Goal: Information Seeking & Learning: Learn about a topic

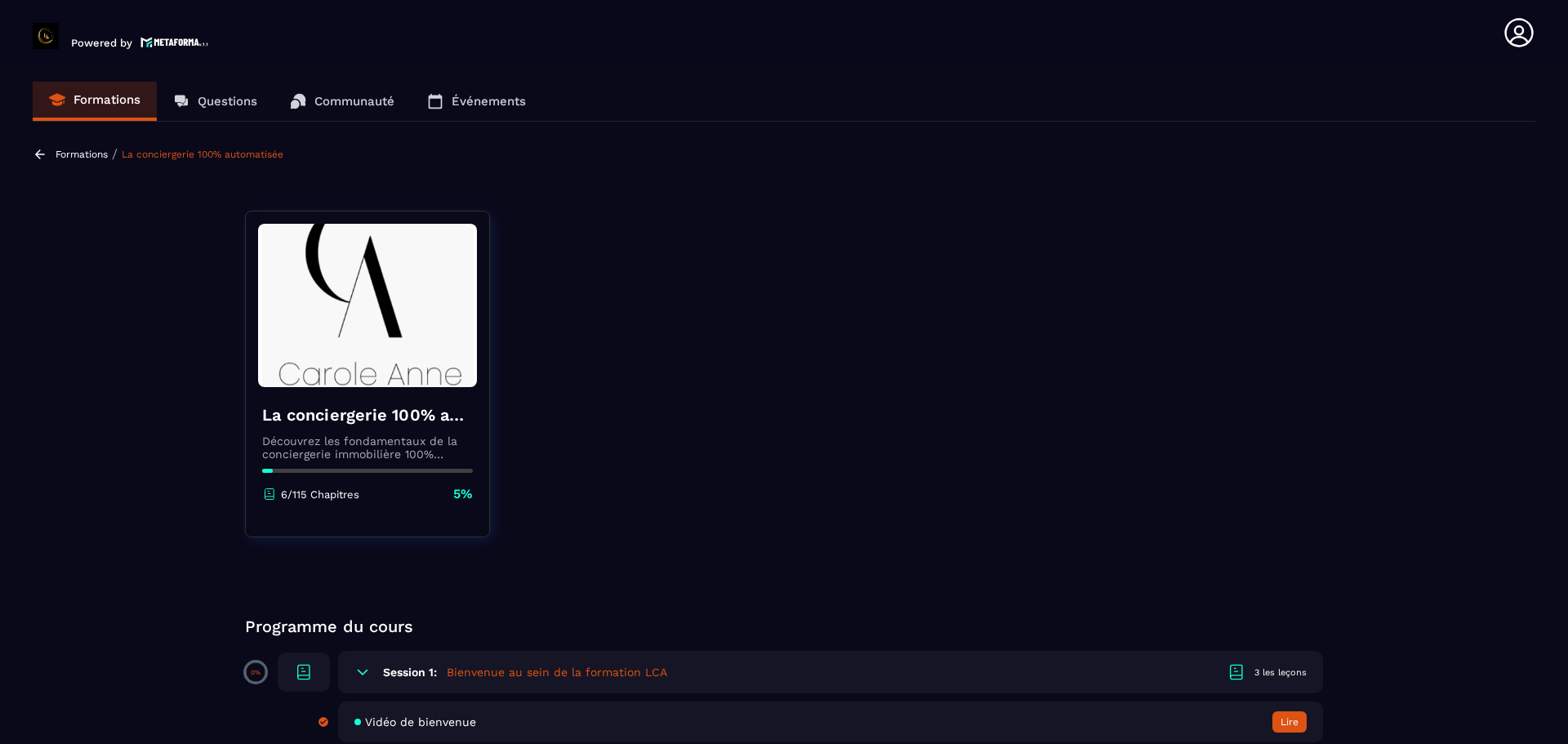
drag, startPoint x: 628, startPoint y: 285, endPoint x: 631, endPoint y: 179, distance: 106.0
click at [631, 179] on section "Formations Questions Communauté Événements Formations / La conciergerie 100% au…" at bounding box center [784, 408] width 1568 height 685
click at [143, 397] on section "Formations Questions Communauté Événements Formations / La conciergerie 100% au…" at bounding box center [784, 408] width 1568 height 685
click at [95, 97] on p "Formations" at bounding box center [107, 100] width 67 height 15
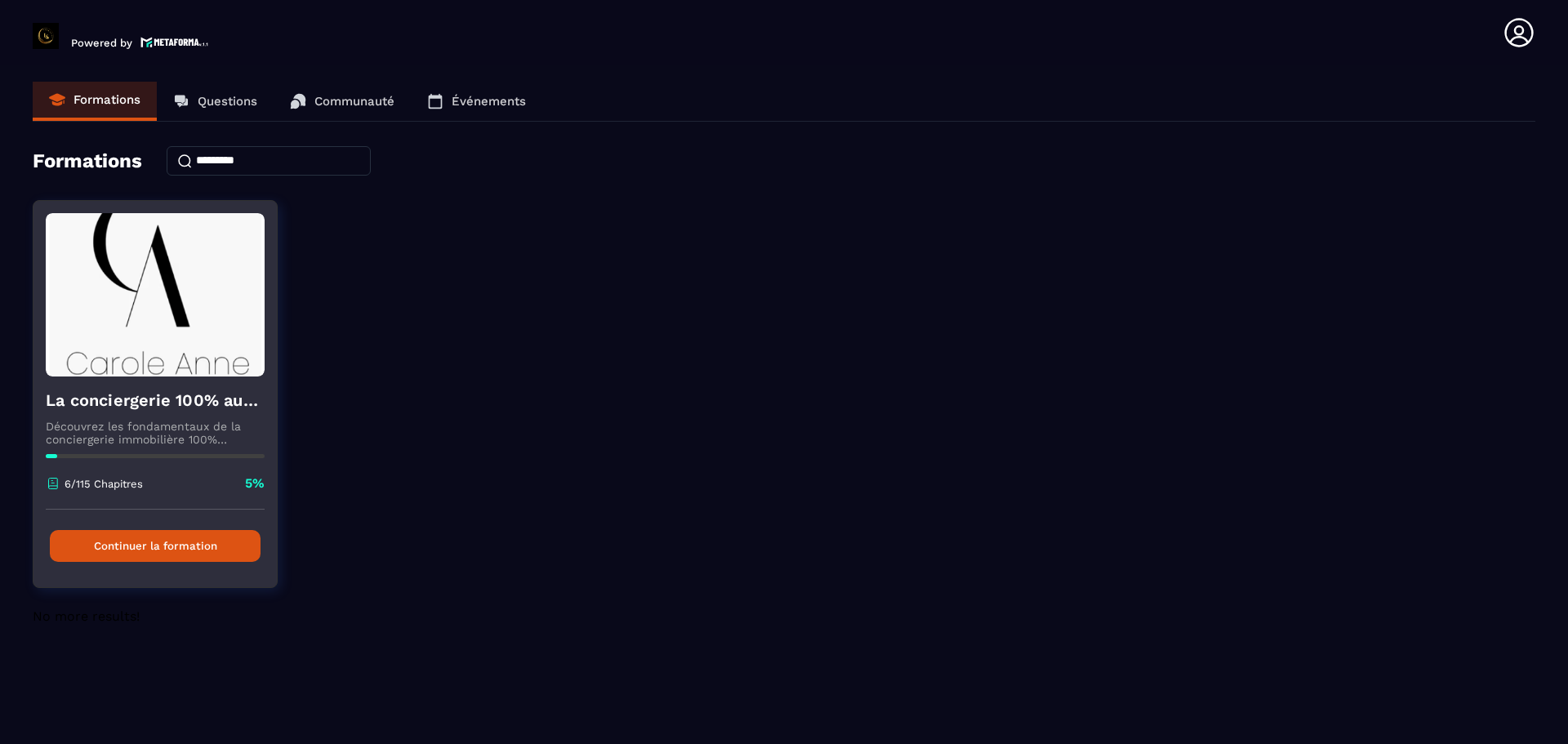
click at [154, 542] on button "Continuer la formation" at bounding box center [155, 546] width 211 height 32
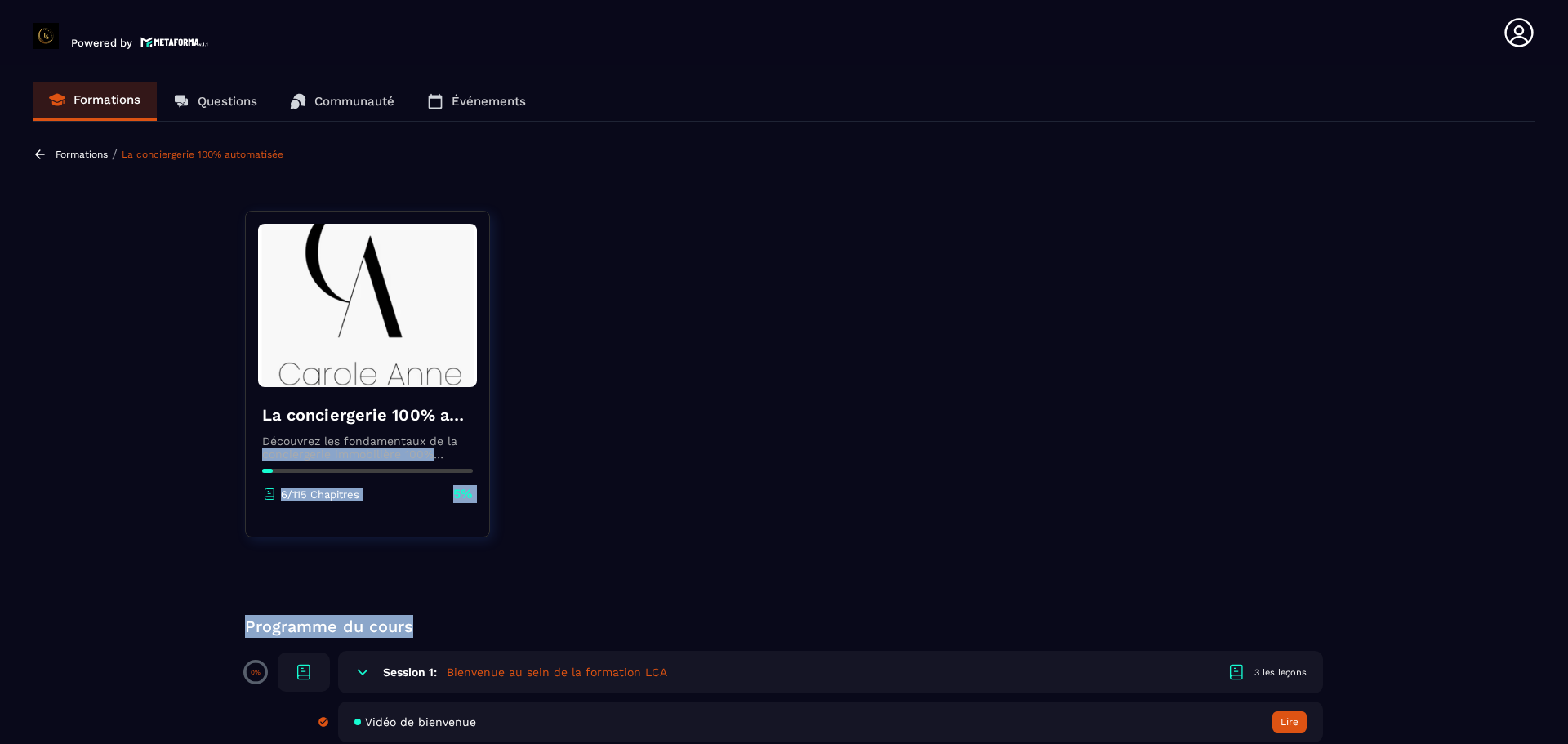
drag, startPoint x: 531, startPoint y: 574, endPoint x: 586, endPoint y: 432, distance: 152.3
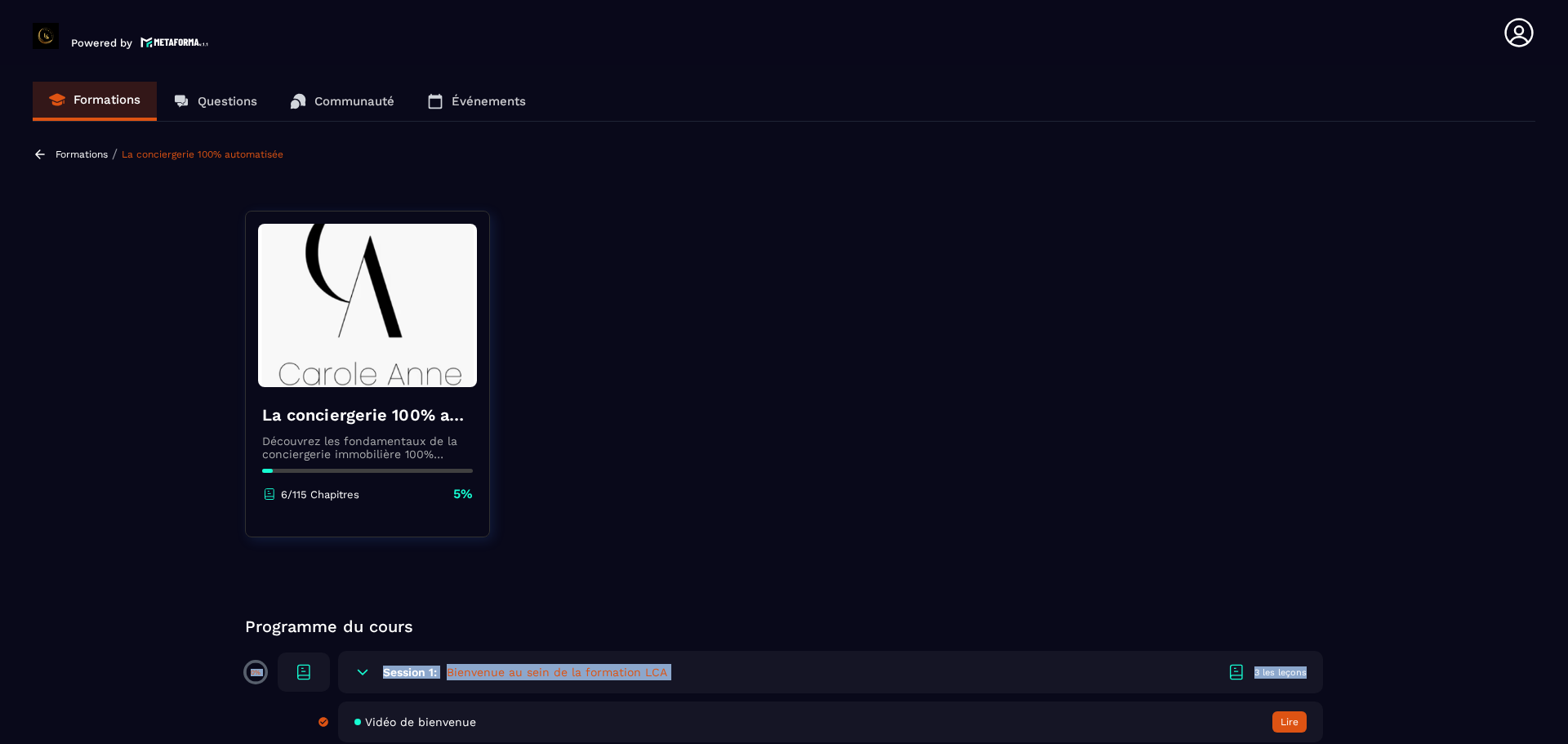
drag, startPoint x: 1437, startPoint y: 656, endPoint x: 1442, endPoint y: 431, distance: 225.1
click at [1442, 431] on section "Formations Questions Communauté Événements Formations / La conciergerie 100% au…" at bounding box center [784, 408] width 1568 height 685
click at [306, 680] on icon at bounding box center [304, 672] width 20 height 20
click at [310, 676] on icon at bounding box center [303, 678] width 12 height 4
click at [105, 131] on section "Formations Questions Communauté Événements Formations / La conciergerie 100% au…" at bounding box center [784, 408] width 1568 height 685
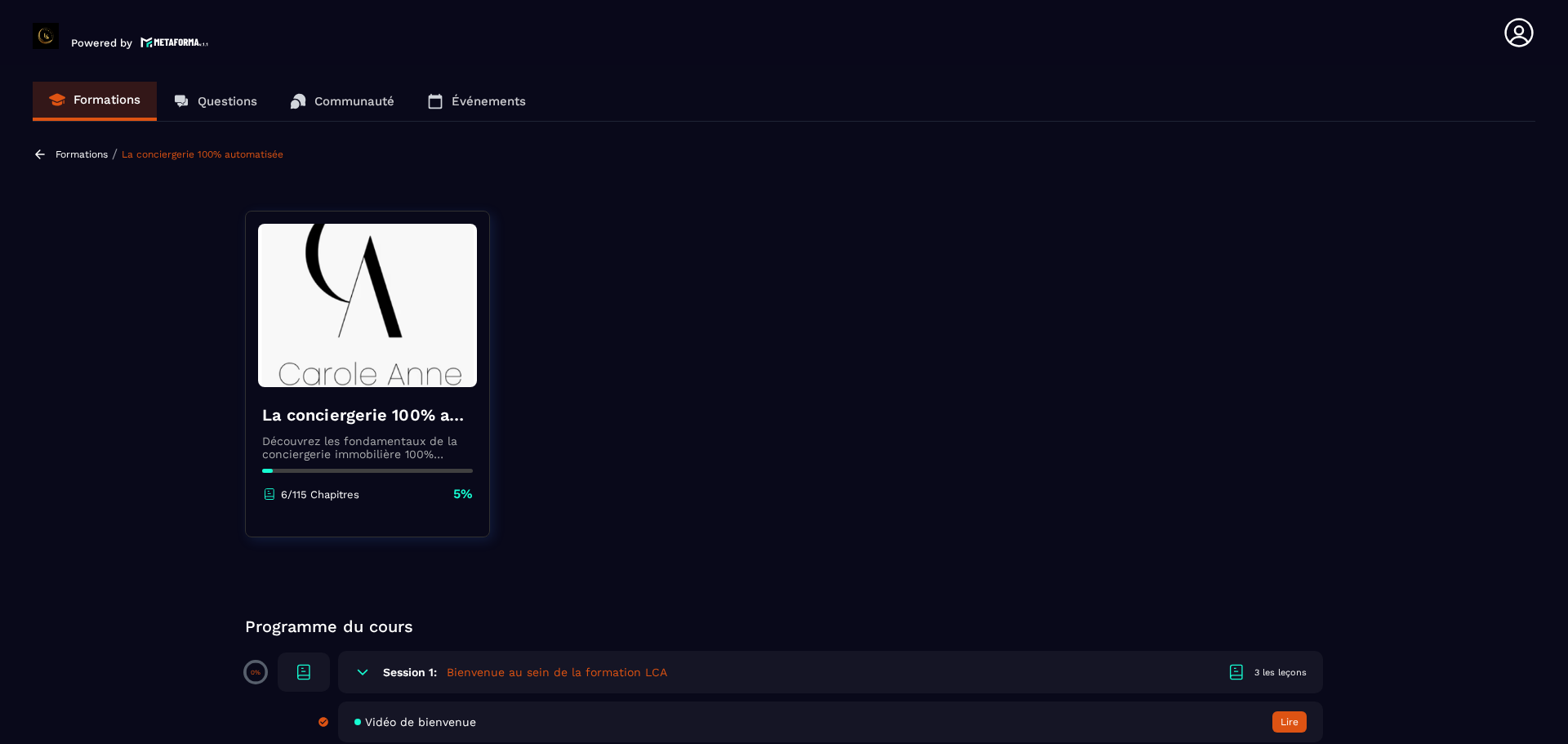
click at [319, 328] on img at bounding box center [367, 305] width 219 height 164
drag, startPoint x: 320, startPoint y: 492, endPoint x: 302, endPoint y: 557, distance: 67.4
drag, startPoint x: 276, startPoint y: 639, endPoint x: 272, endPoint y: 661, distance: 22.4
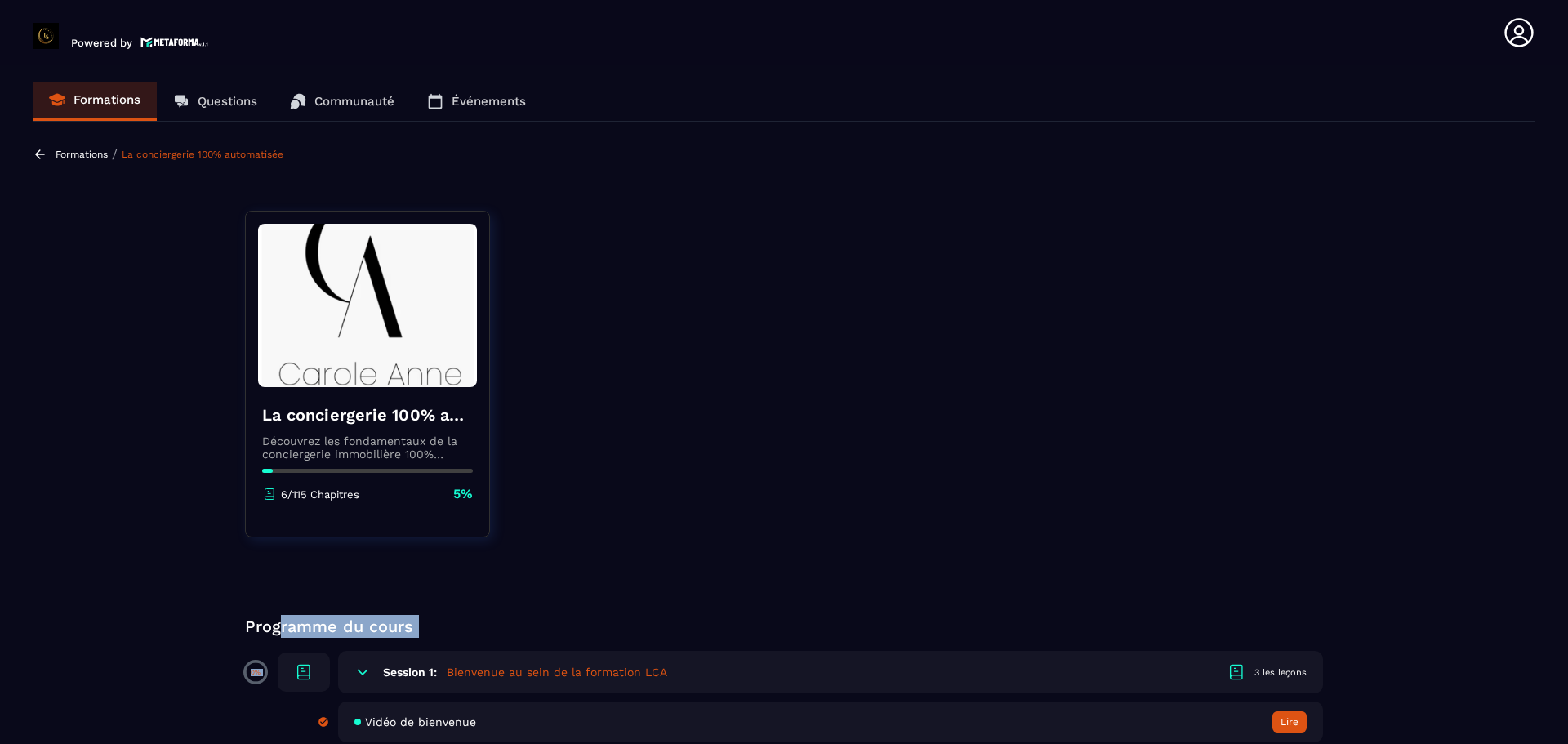
click at [363, 667] on icon at bounding box center [362, 672] width 16 height 16
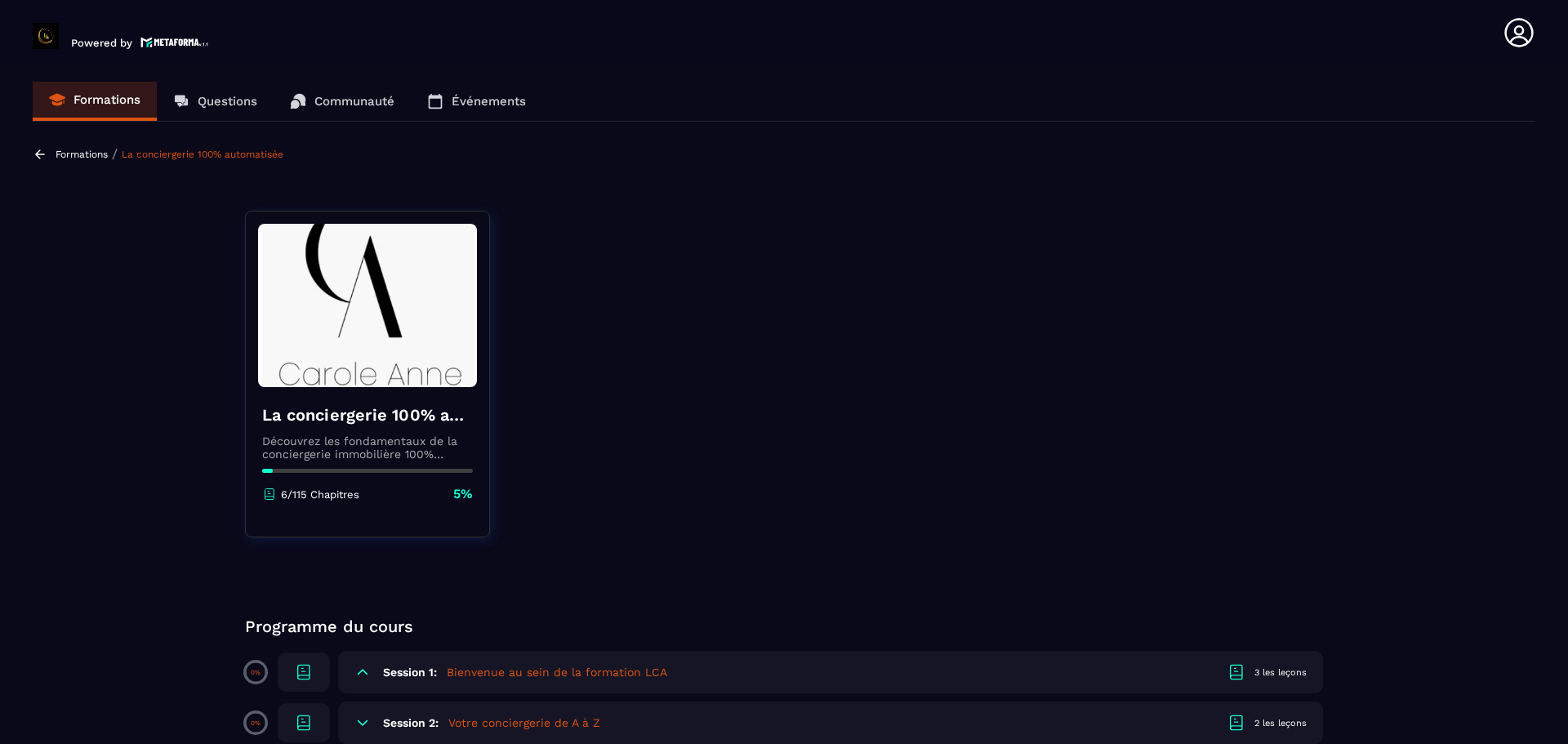
click at [231, 101] on p "Questions" at bounding box center [228, 101] width 60 height 15
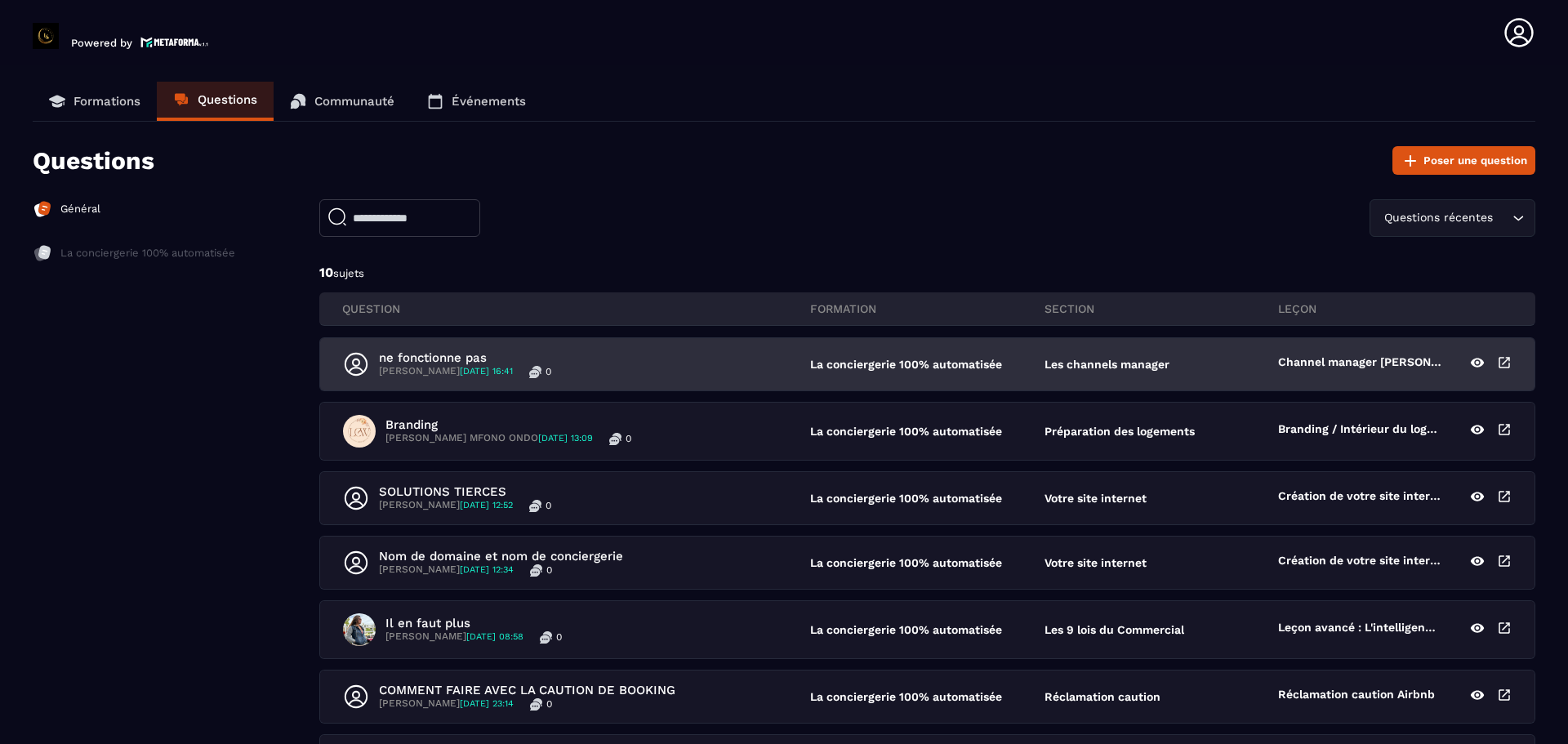
click at [429, 352] on p "ne fonctionne pas" at bounding box center [465, 358] width 173 height 15
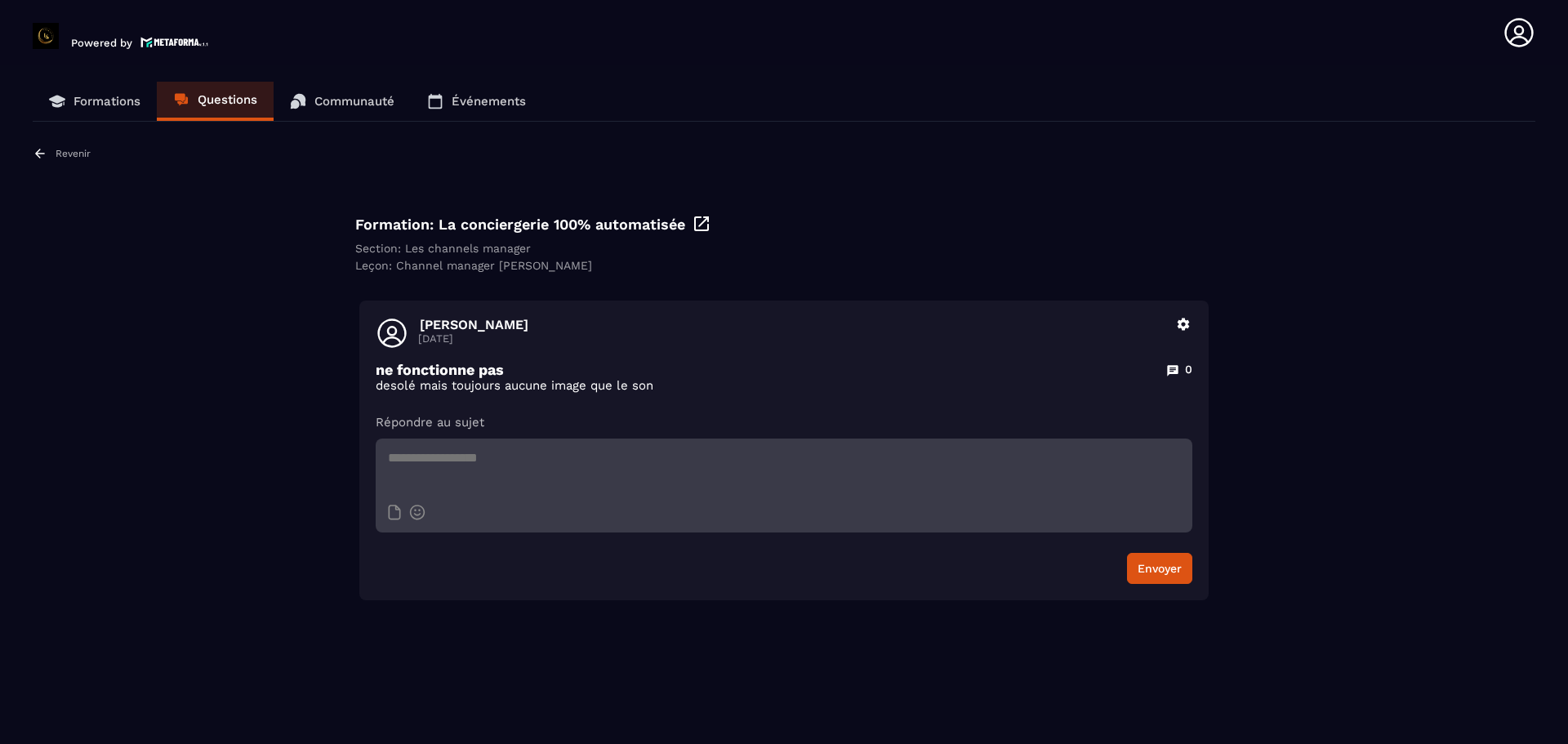
click at [429, 352] on div "[PERSON_NAME] [DATE]" at bounding box center [792, 335] width 749 height 36
click at [97, 97] on p "Formations" at bounding box center [107, 101] width 67 height 15
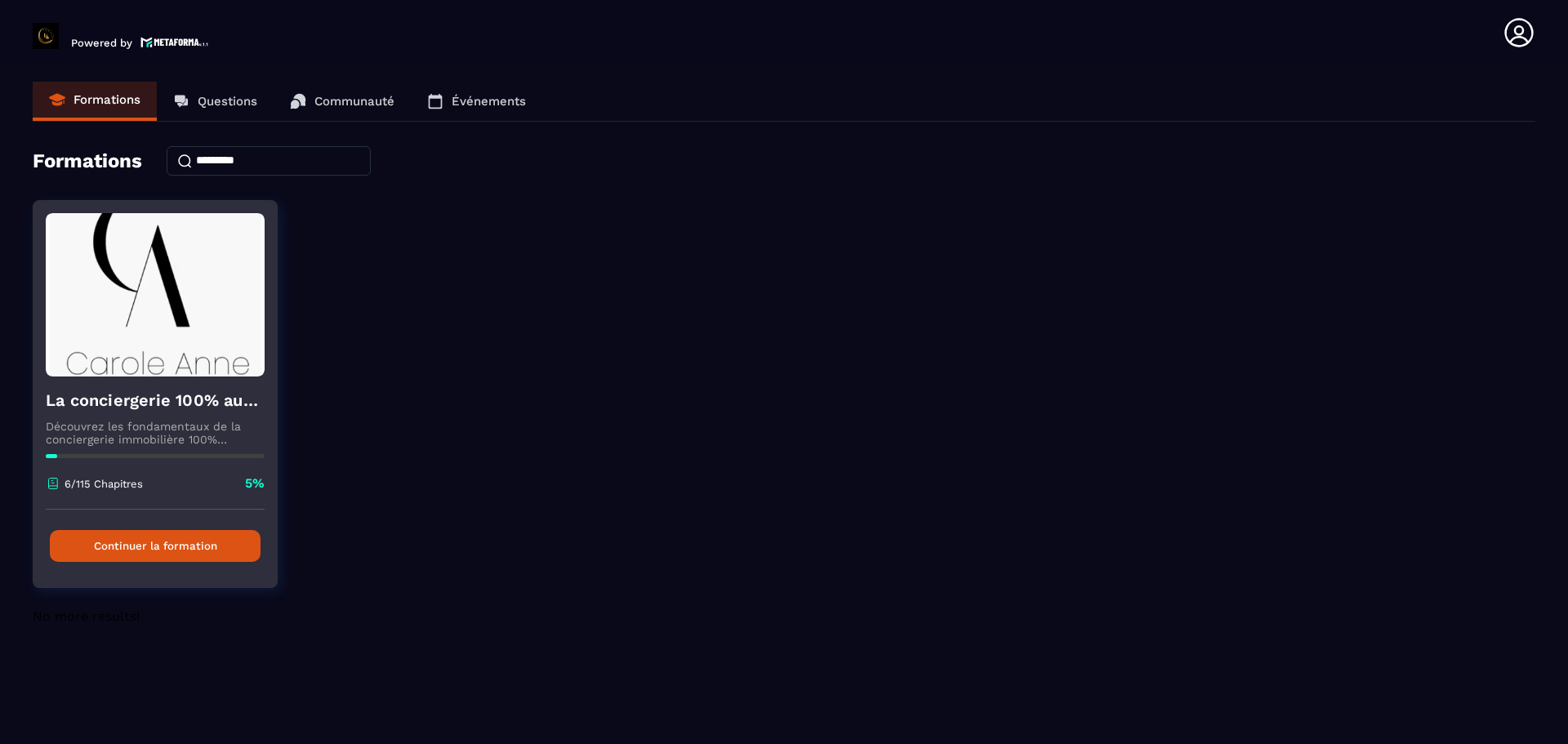
click at [165, 541] on button "Continuer la formation" at bounding box center [155, 546] width 211 height 32
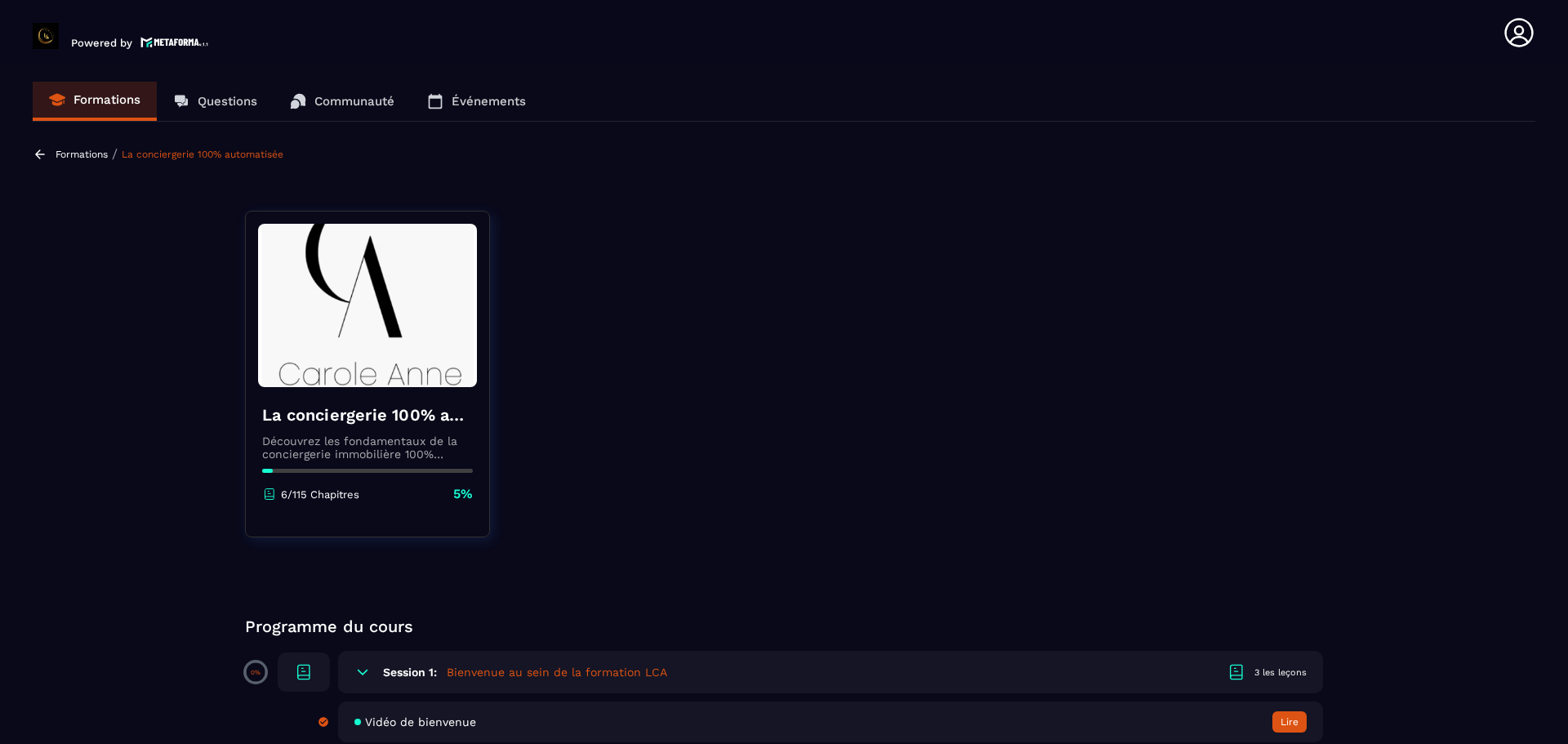
drag, startPoint x: 1425, startPoint y: 521, endPoint x: 1416, endPoint y: 377, distance: 144.3
click at [1416, 377] on section "Formations Questions Communauté Événements Formations / La conciergerie 100% au…" at bounding box center [784, 408] width 1568 height 685
drag, startPoint x: 1107, startPoint y: 363, endPoint x: 1090, endPoint y: 242, distance: 122.2
click at [1292, 717] on button "Lire" at bounding box center [1290, 721] width 35 height 21
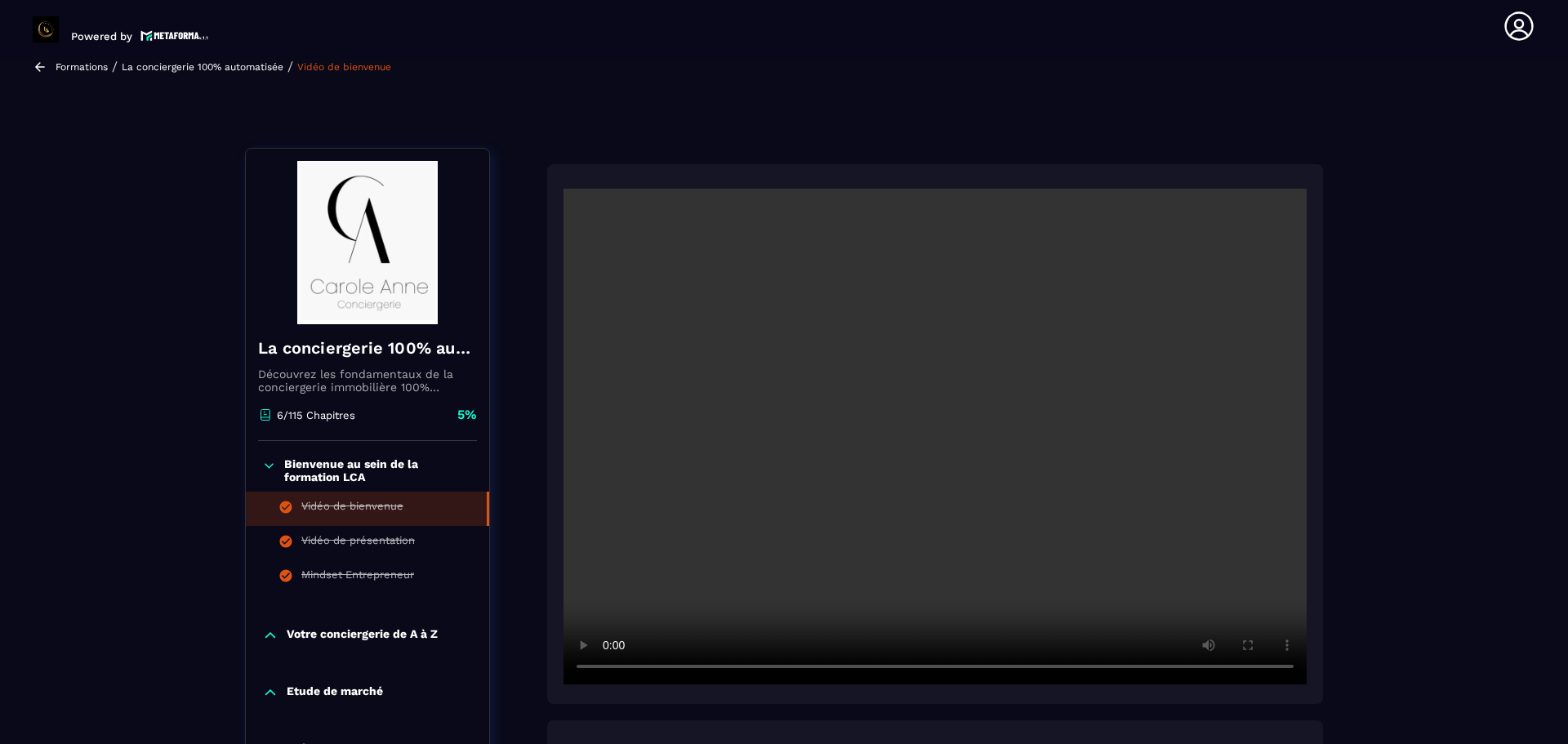
scroll to position [170, 0]
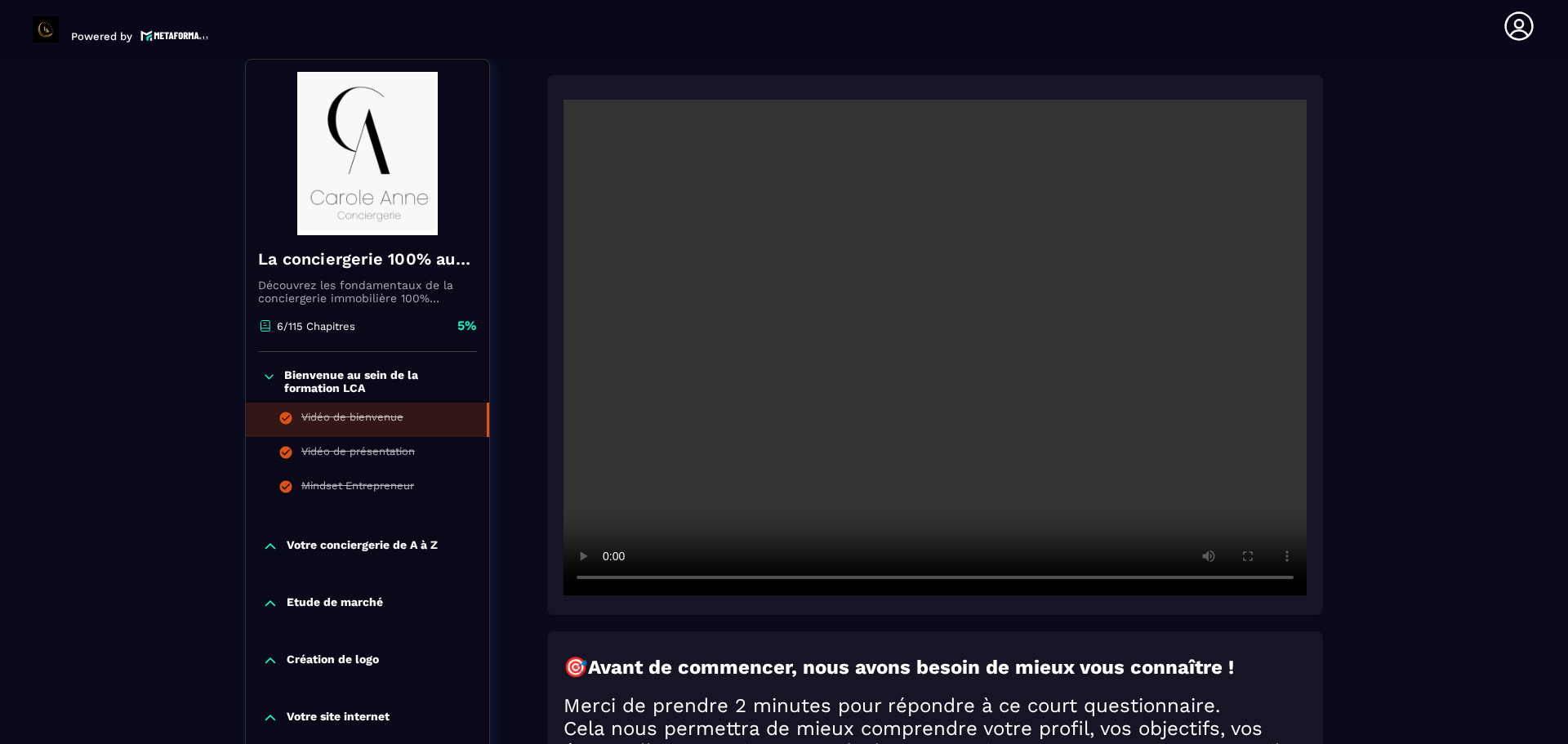
drag, startPoint x: 545, startPoint y: 603, endPoint x: 523, endPoint y: 625, distance: 31.1
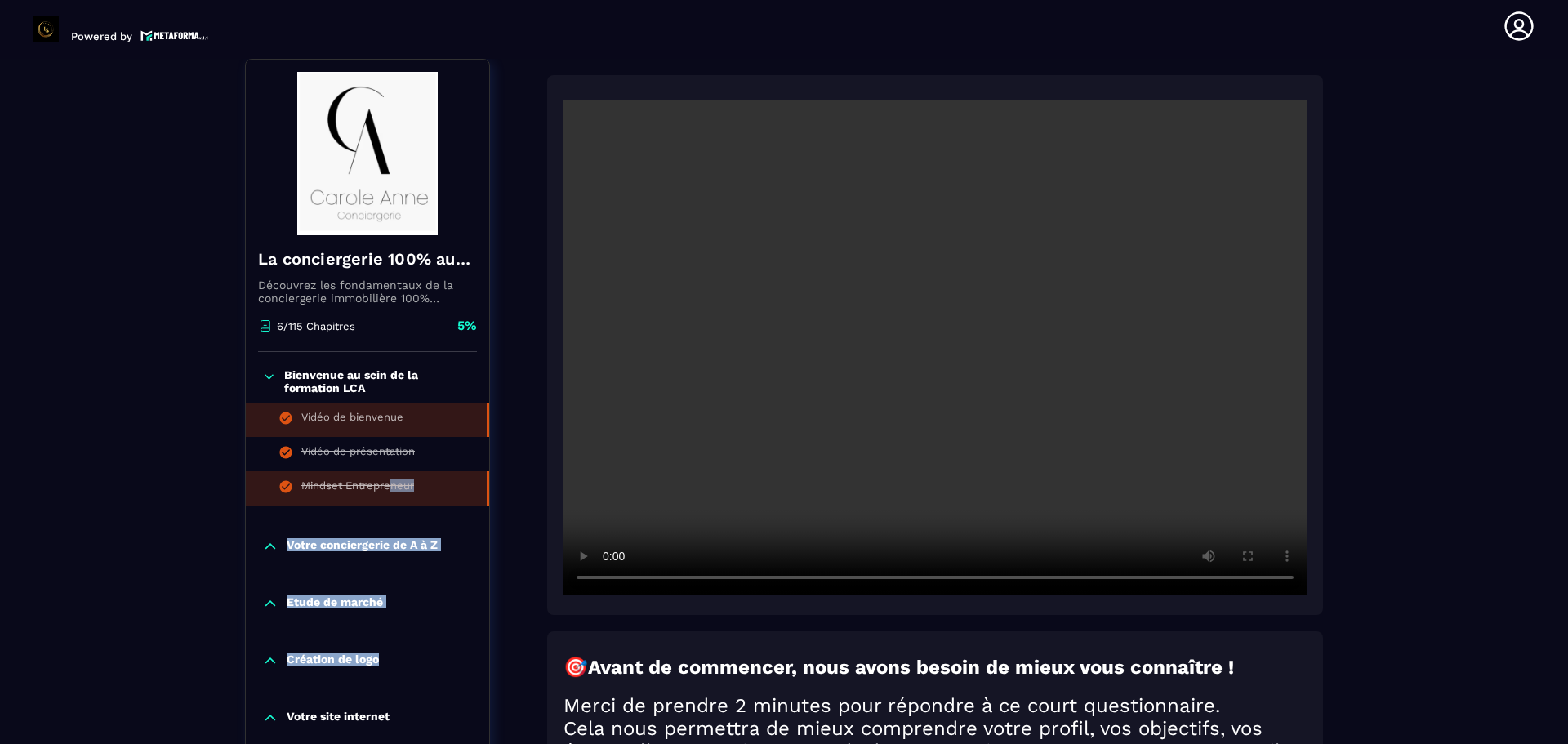
drag, startPoint x: 394, startPoint y: 674, endPoint x: 390, endPoint y: 481, distance: 193.0
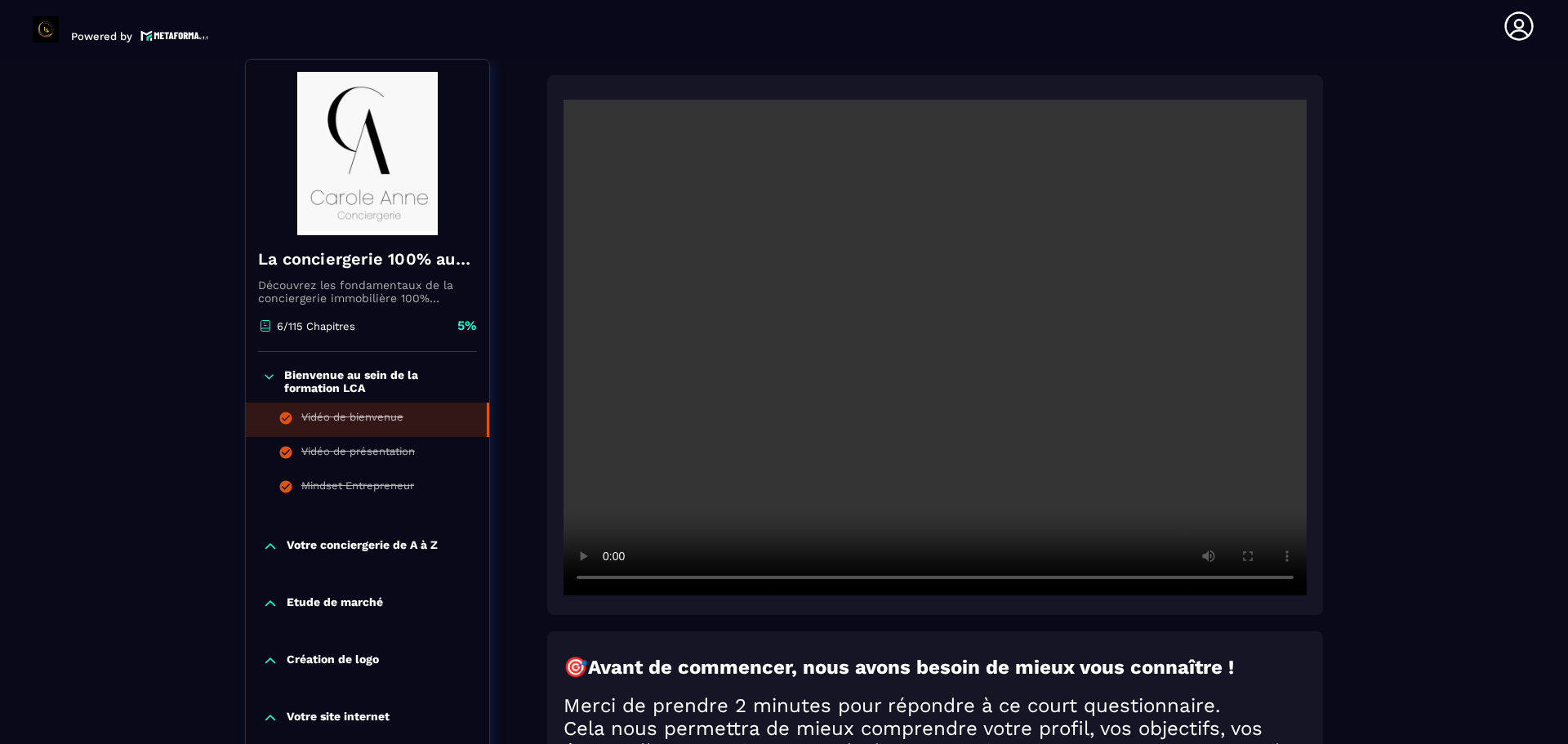
click at [270, 377] on icon at bounding box center [269, 377] width 14 height 16
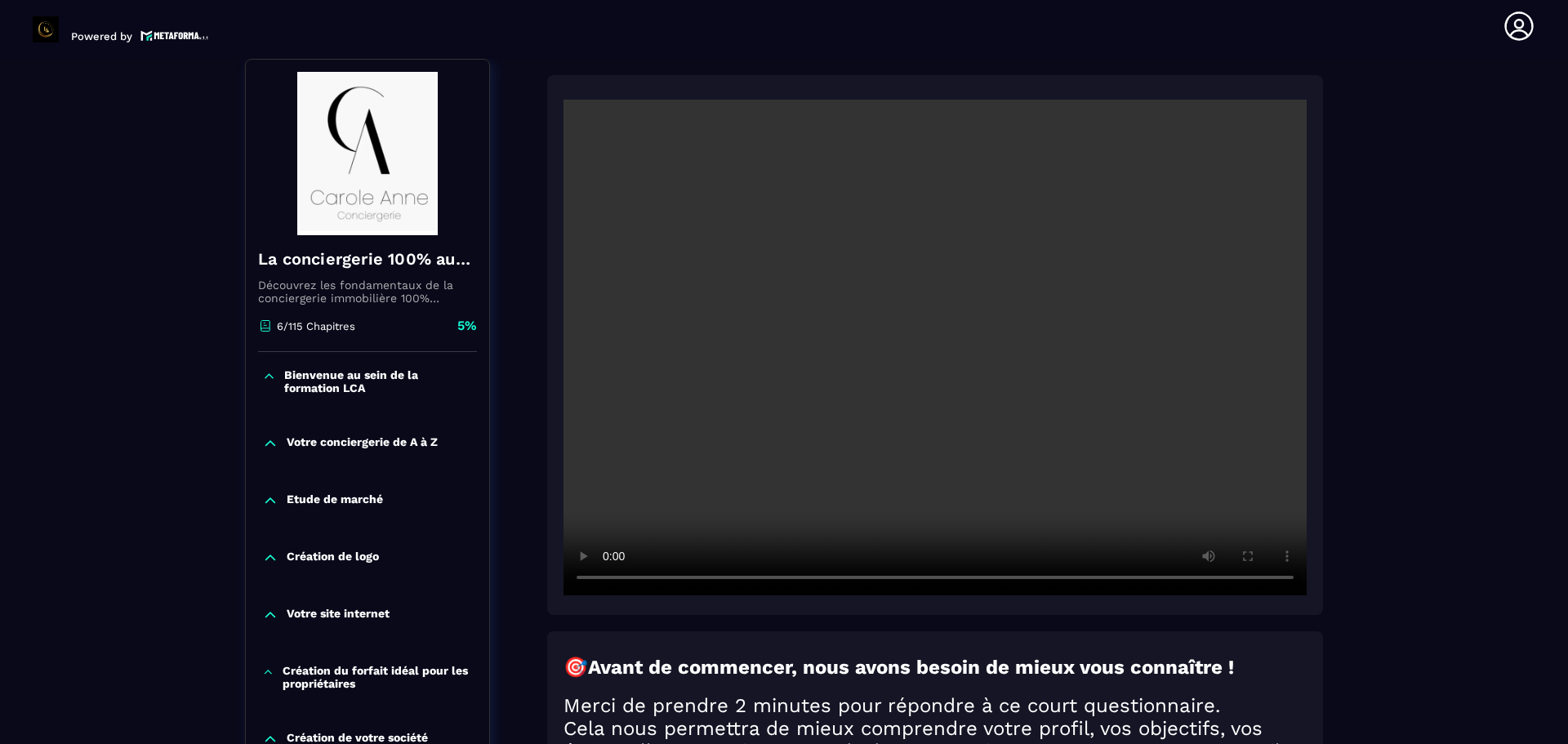
click at [270, 377] on icon at bounding box center [269, 377] width 14 height 16
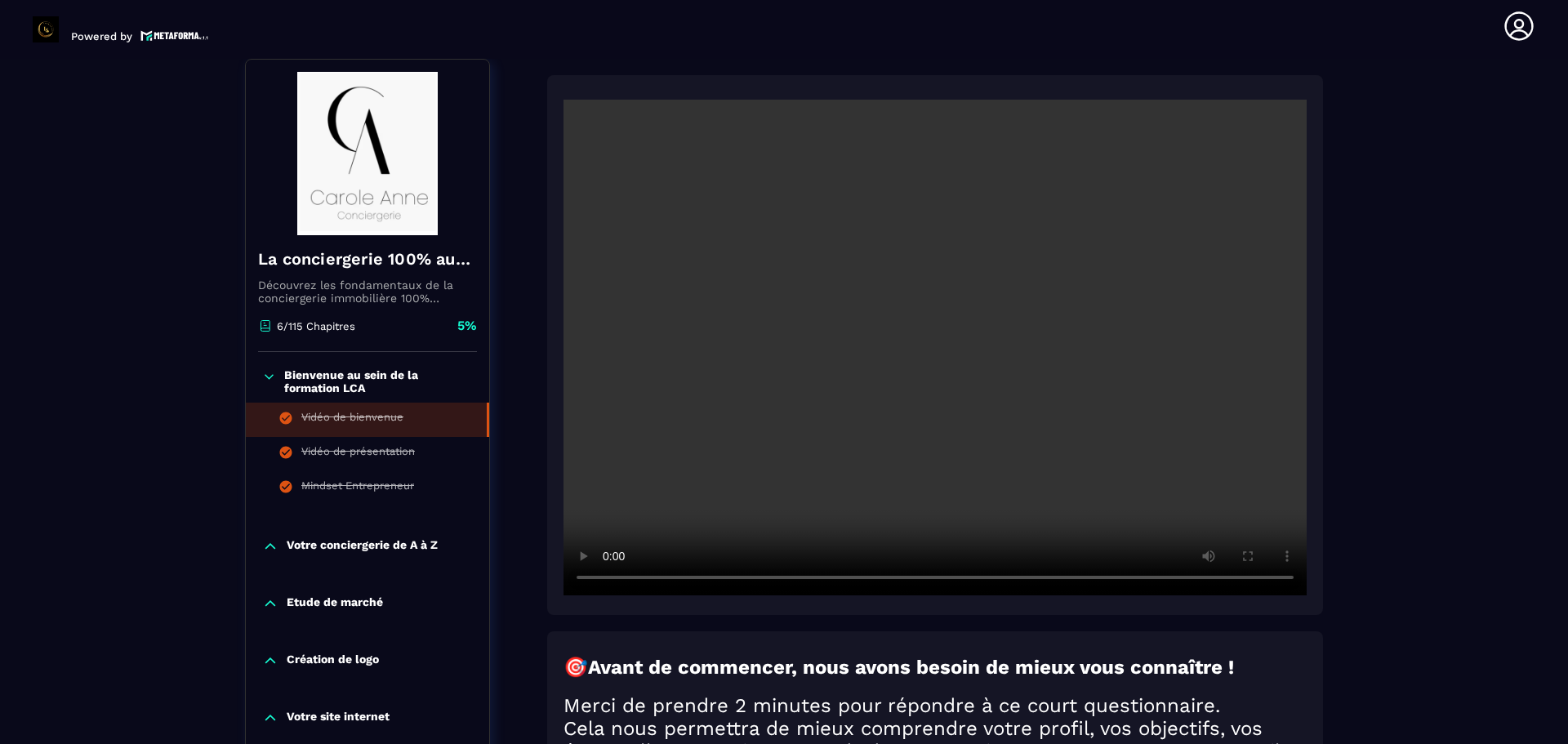
click at [382, 542] on p "Votre conciergerie de A à Z" at bounding box center [362, 547] width 151 height 16
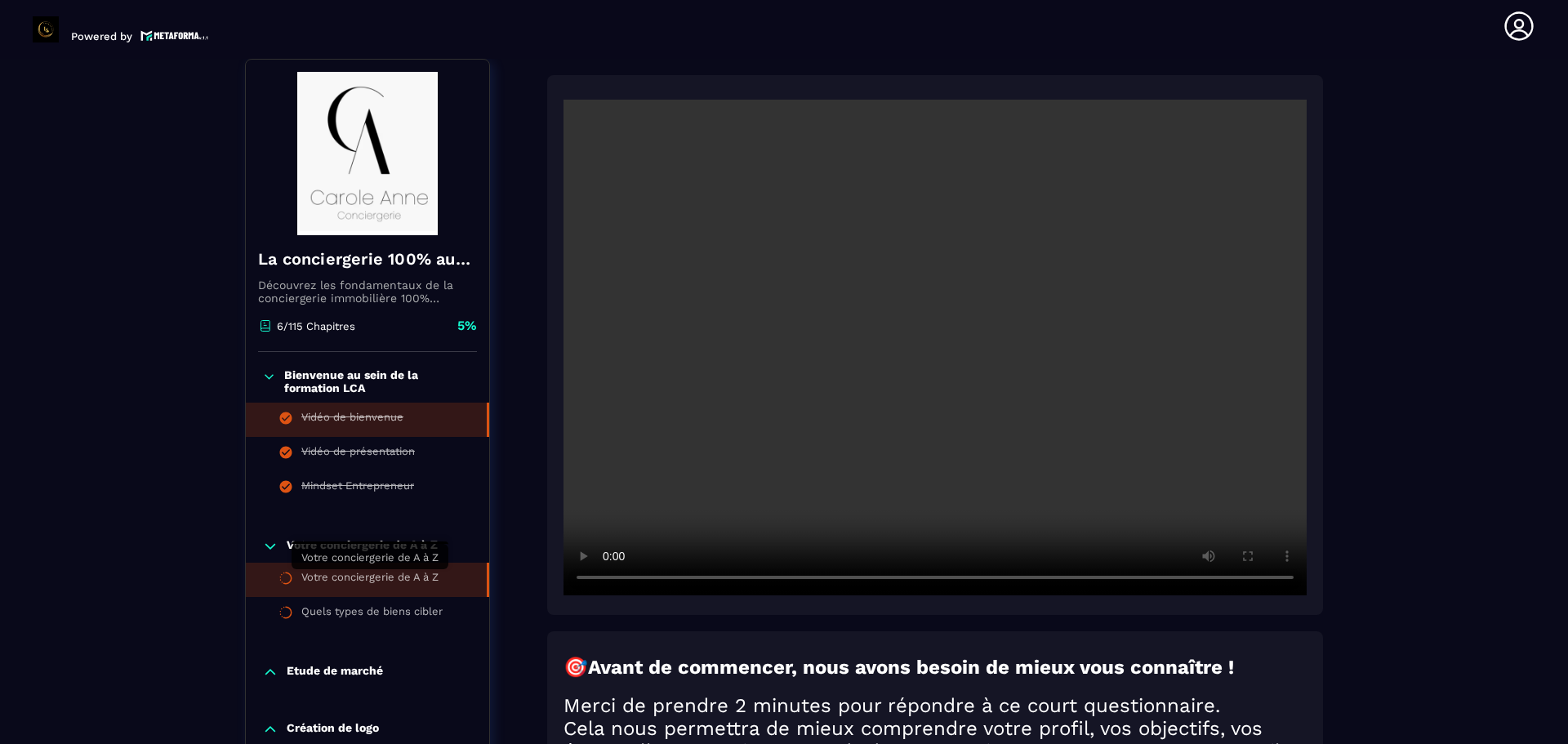
click at [382, 576] on div "Votre conciergerie de A à Z" at bounding box center [370, 580] width 137 height 18
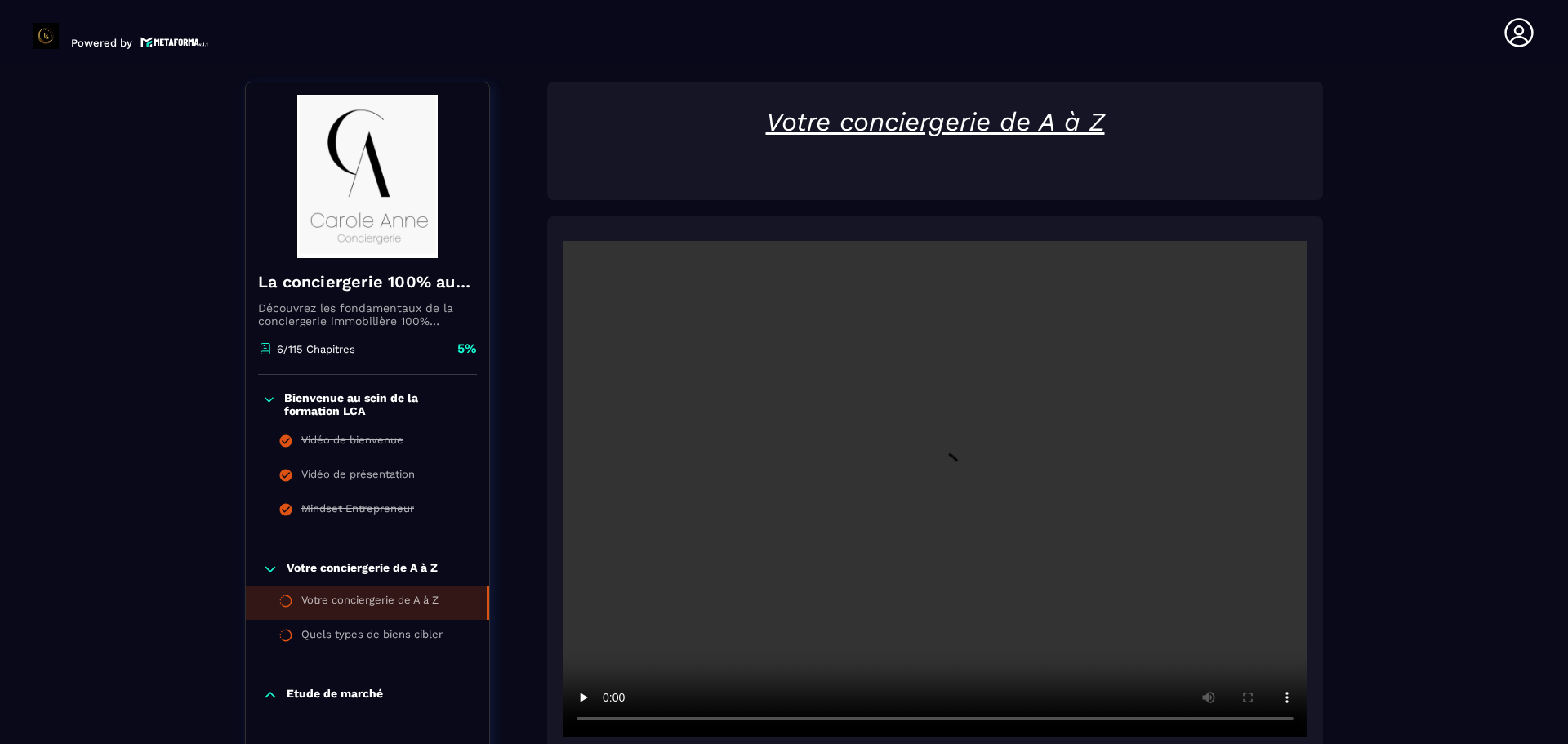
scroll to position [6, 0]
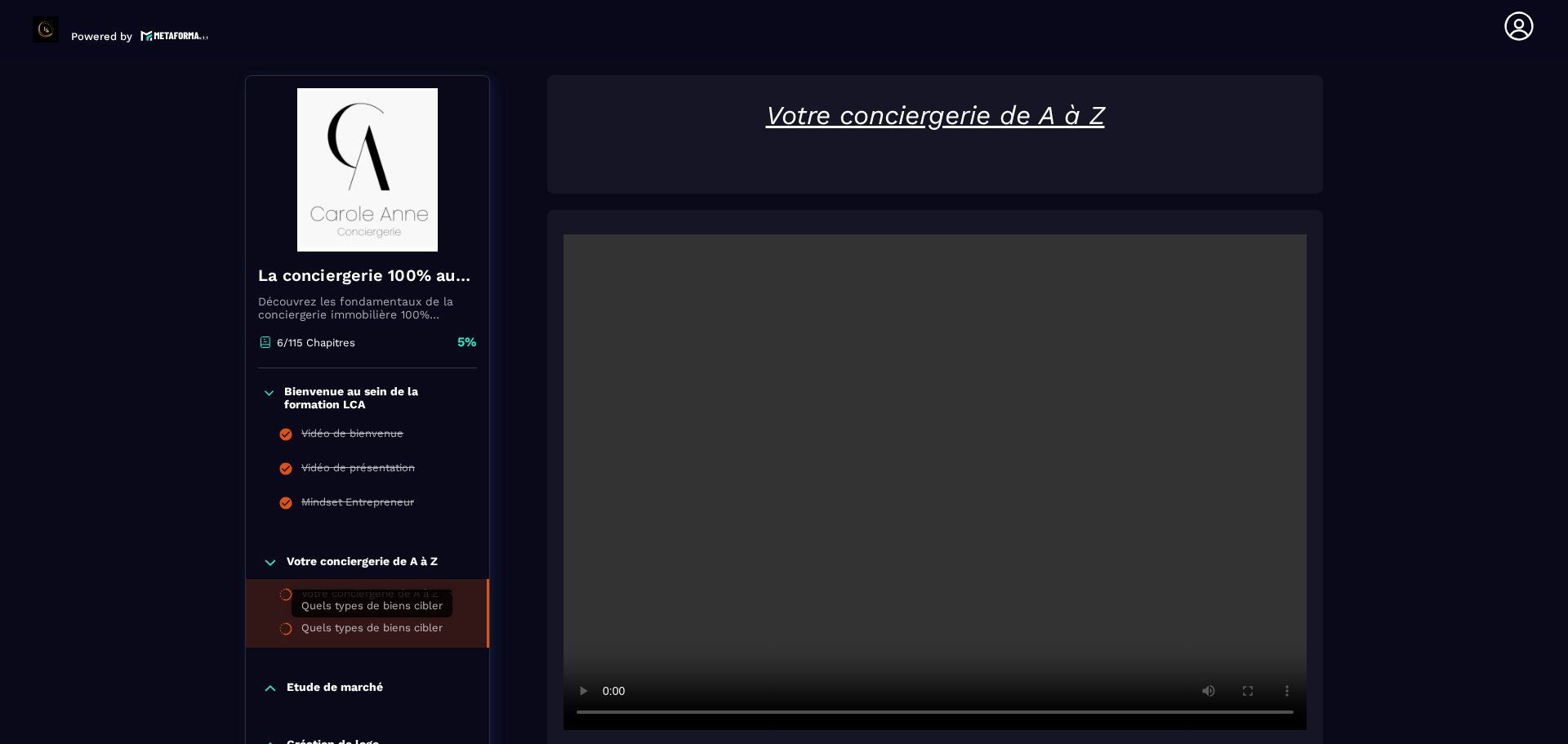
click at [341, 628] on div "Quels types de biens cibler" at bounding box center [372, 630] width 142 height 18
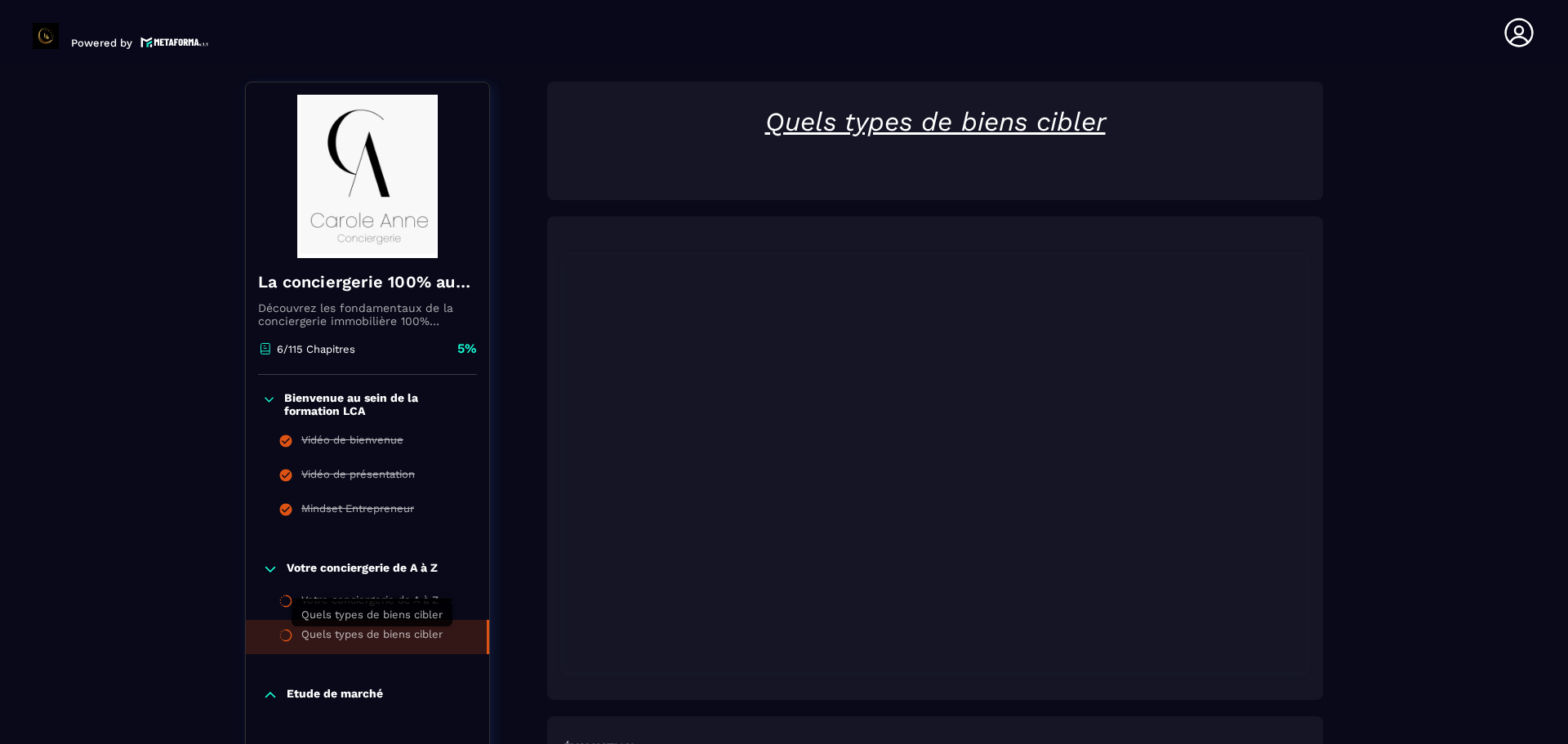
scroll to position [6, 0]
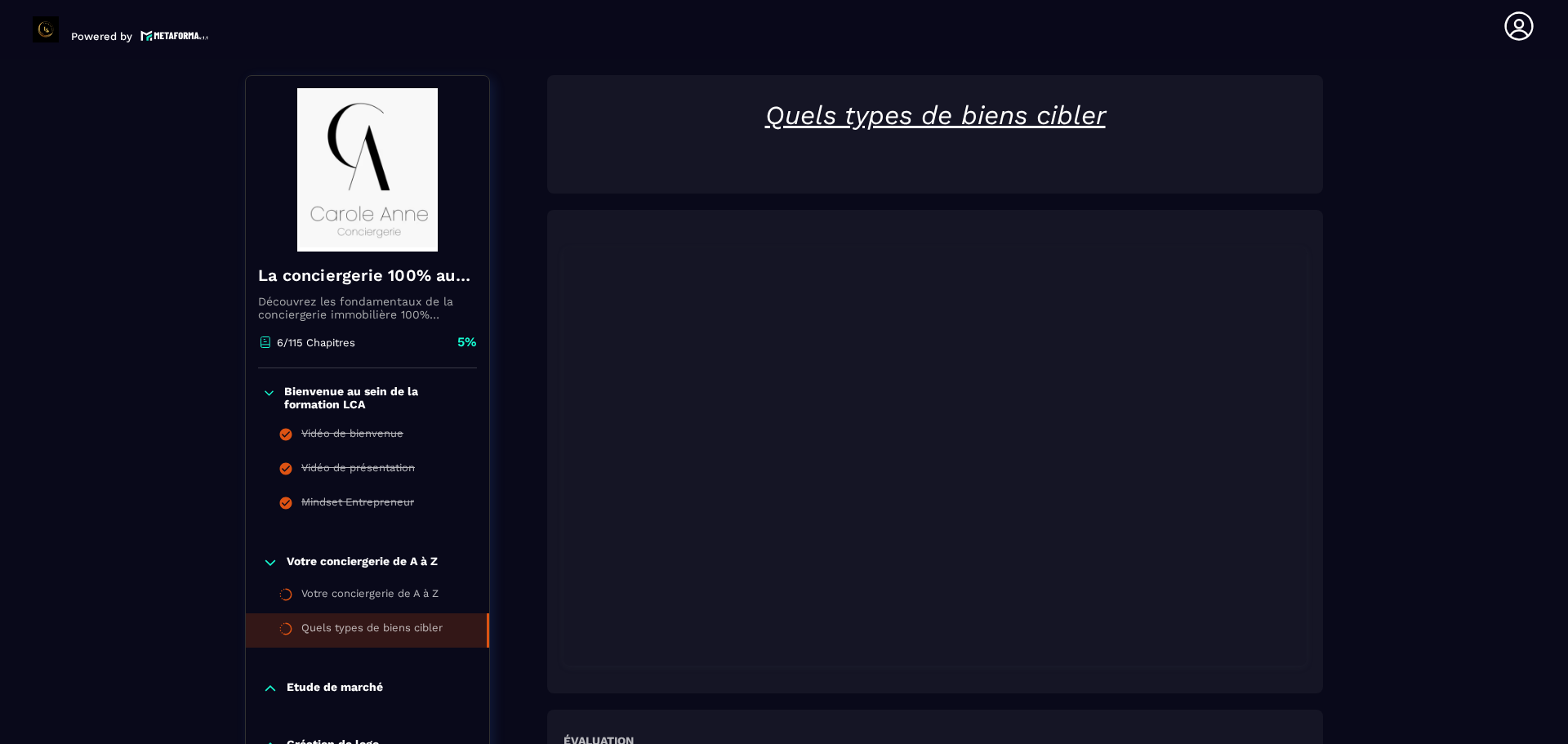
drag, startPoint x: 1344, startPoint y: 645, endPoint x: 1348, endPoint y: 511, distance: 134.1
click at [616, 735] on h6 "Évaluation" at bounding box center [598, 740] width 70 height 13
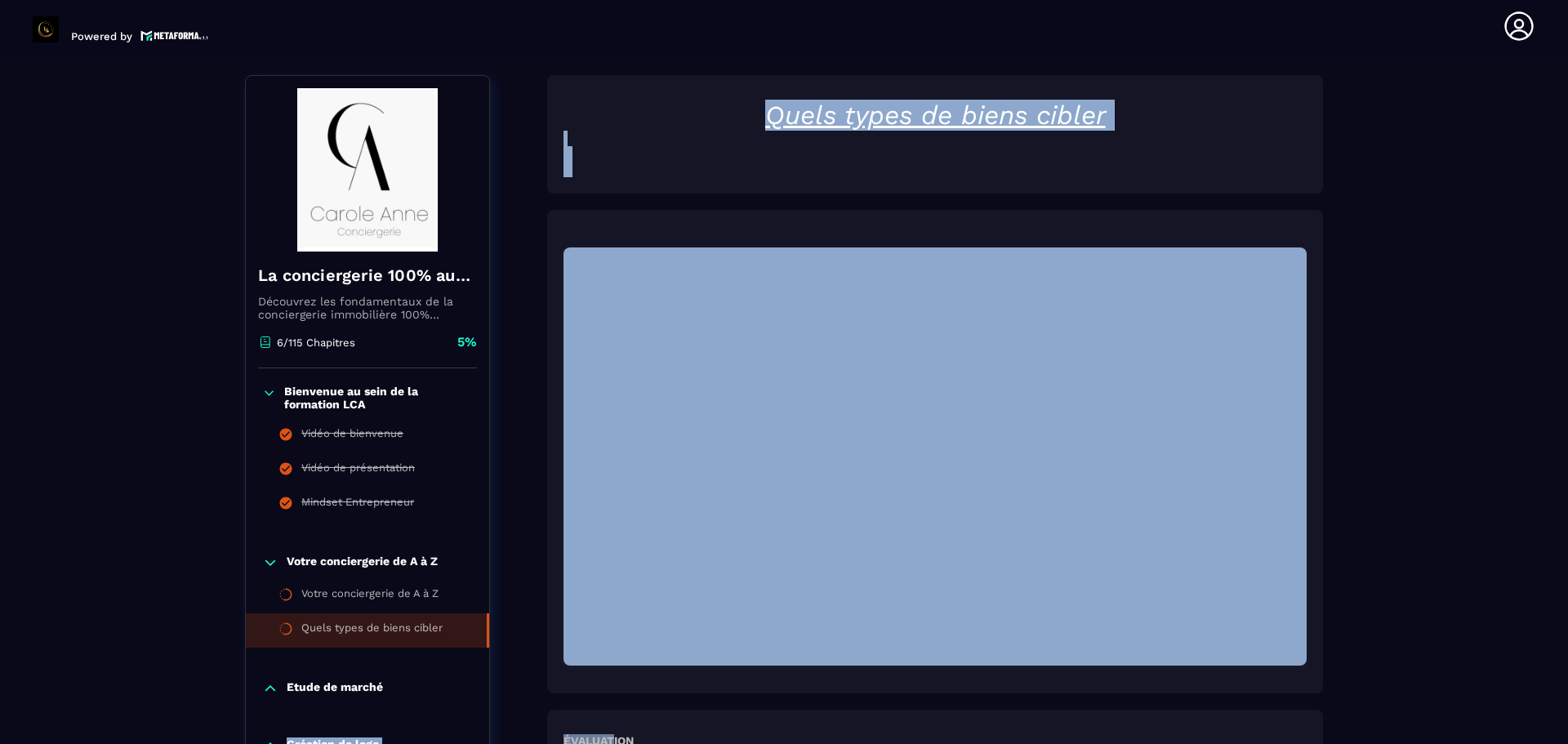
drag, startPoint x: 551, startPoint y: 715, endPoint x: 413, endPoint y: 654, distance: 150.9
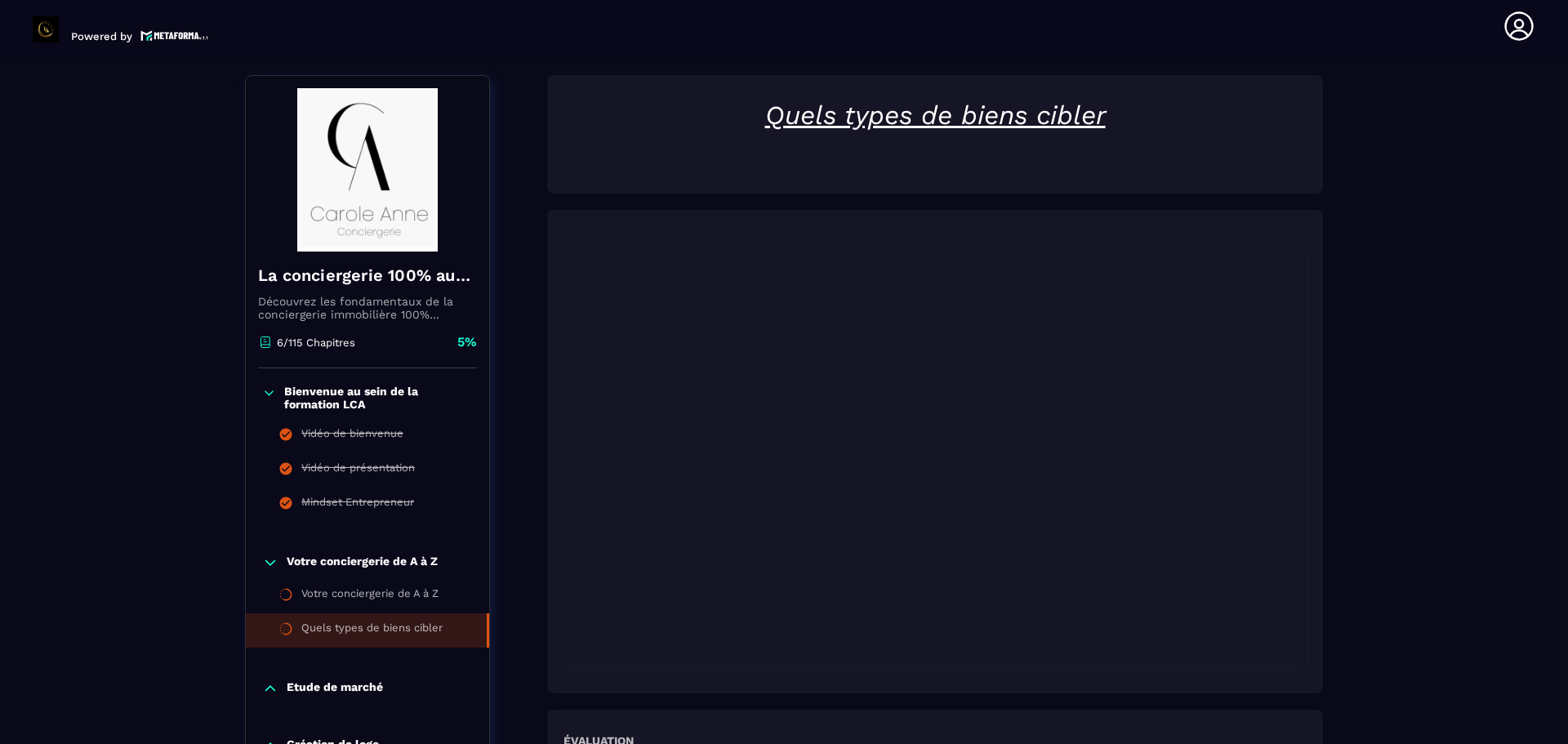
click at [320, 684] on p "Etude de marché" at bounding box center [335, 689] width 96 height 16
click at [268, 568] on icon at bounding box center [271, 563] width 16 height 16
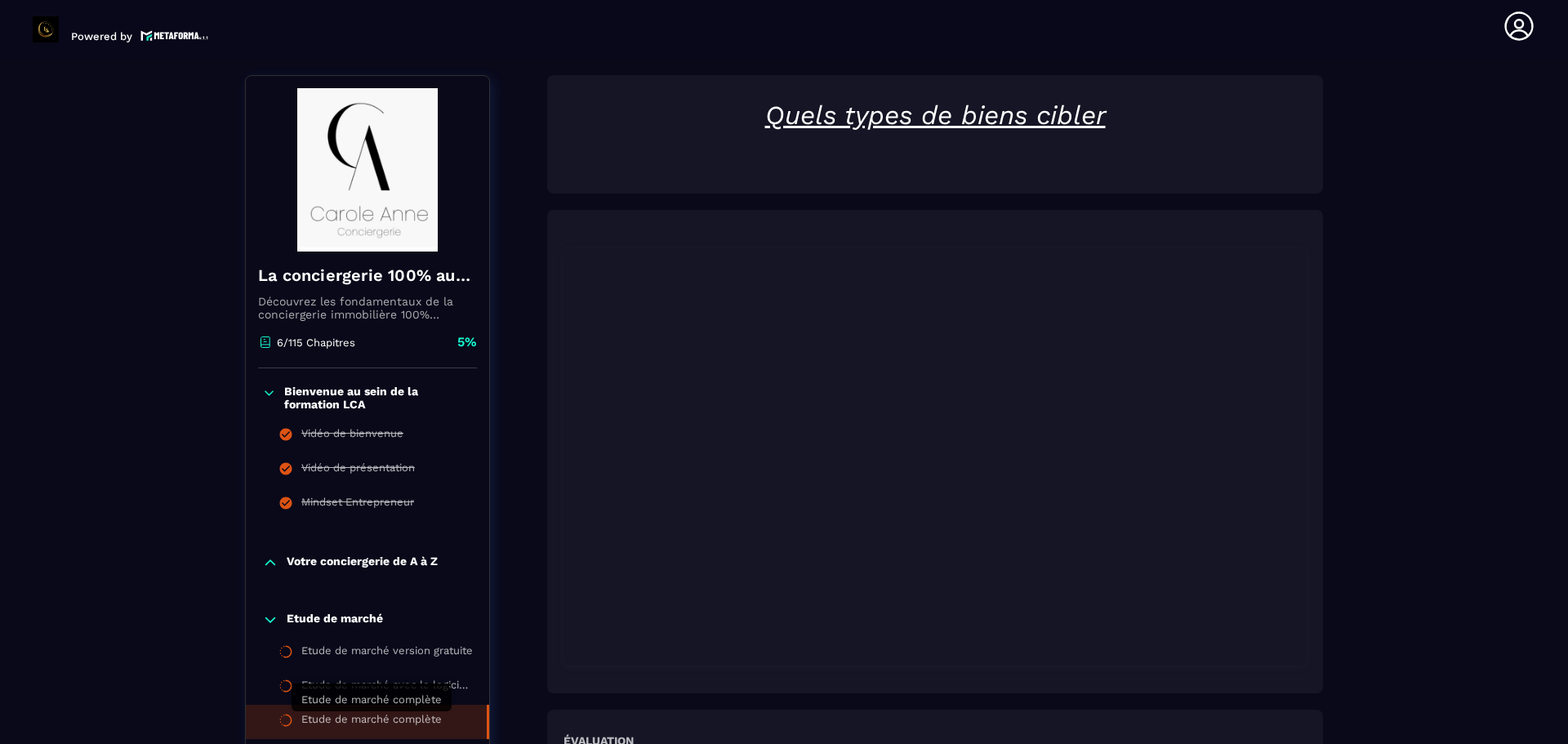
click at [323, 719] on div "Etude de marché complète" at bounding box center [372, 722] width 141 height 18
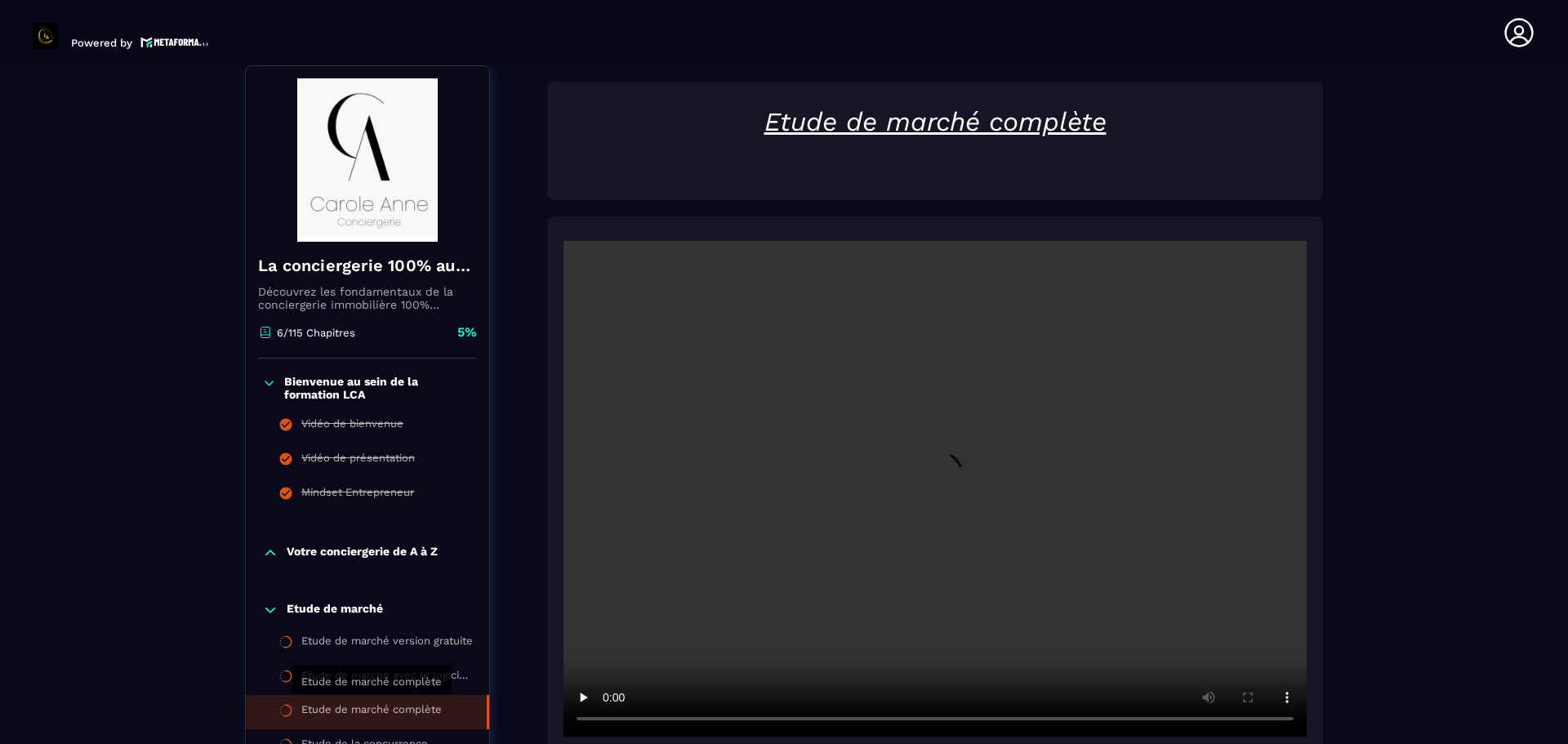
scroll to position [6, 0]
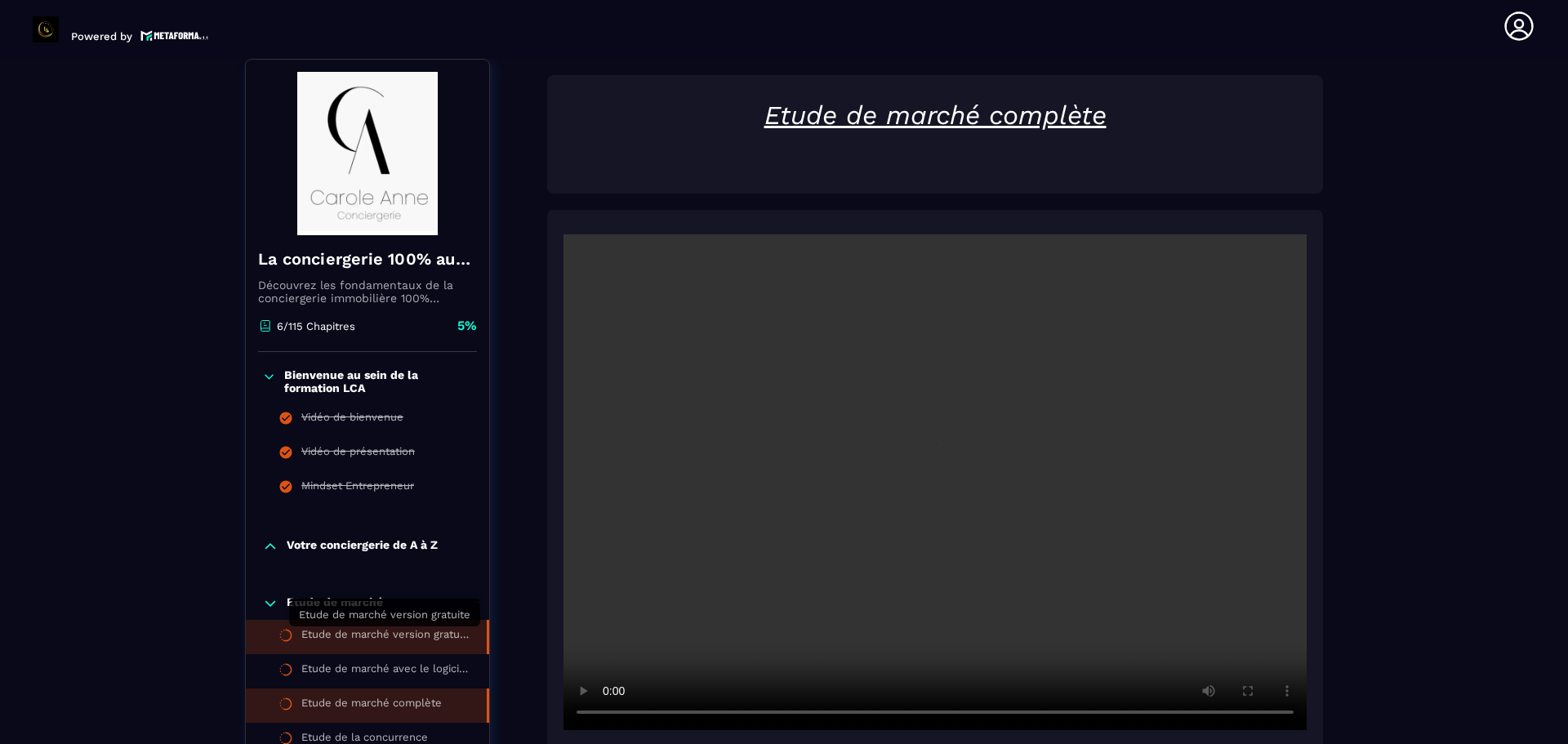
click at [326, 643] on div "Etude de marché version gratuite" at bounding box center [386, 637] width 169 height 18
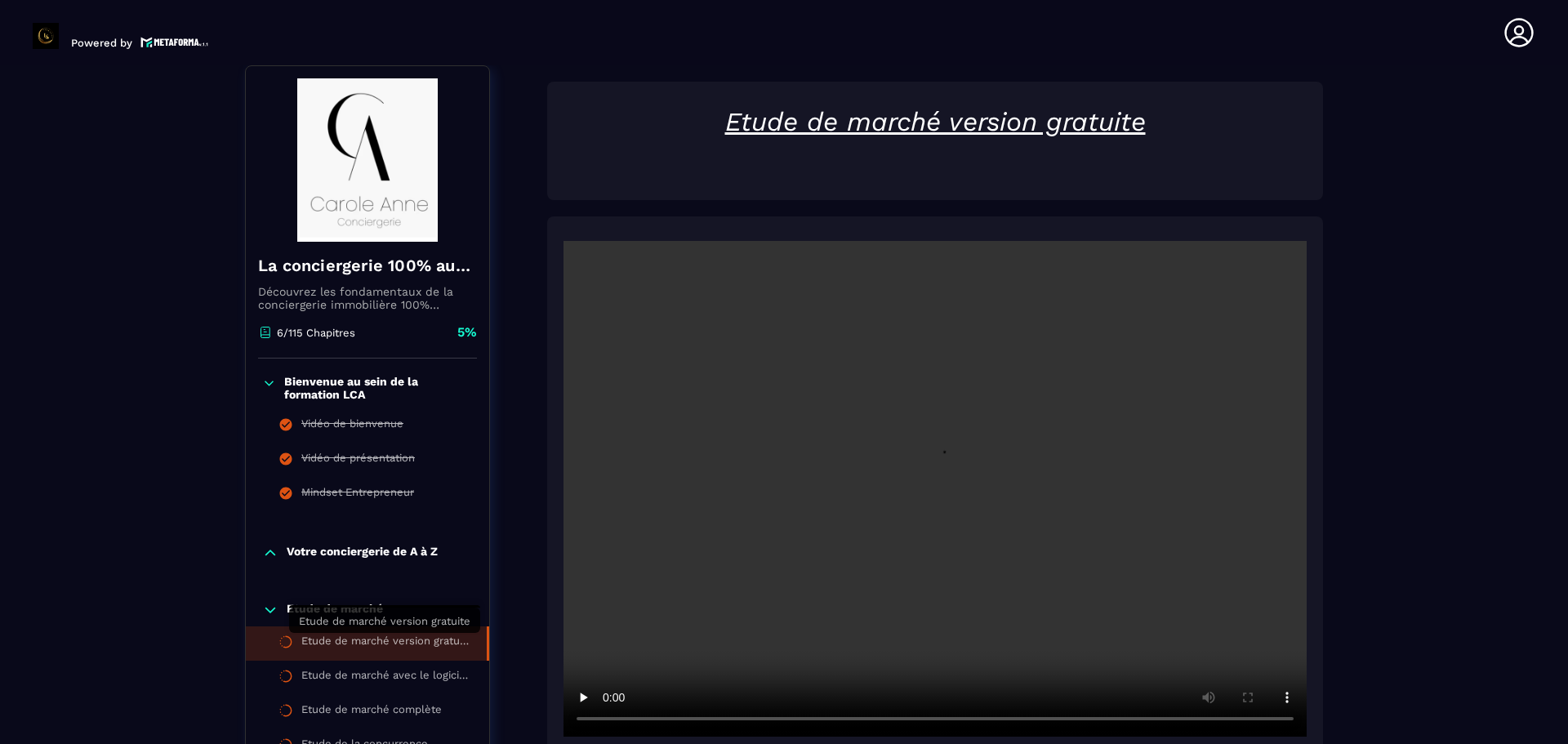
scroll to position [6, 0]
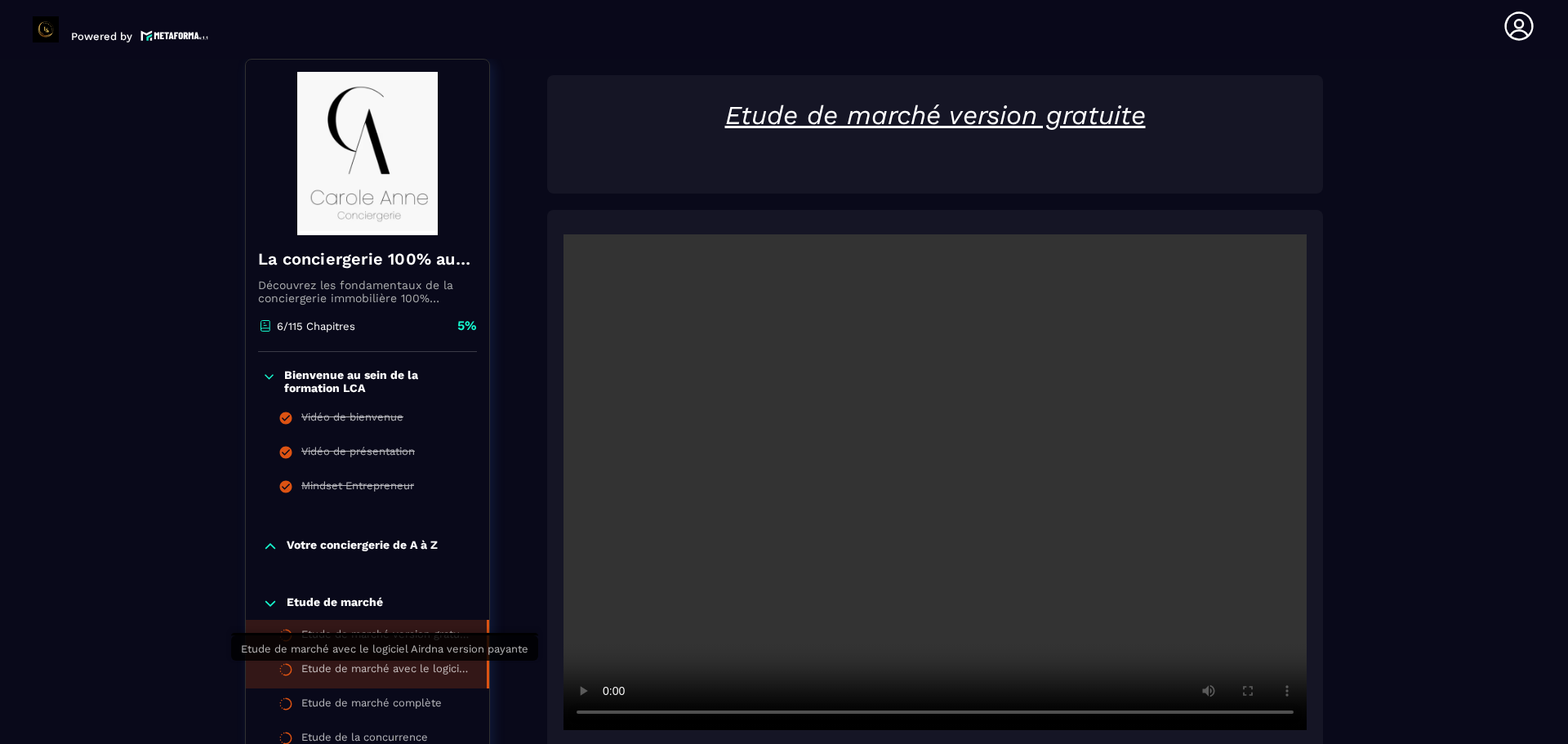
click at [433, 668] on div "Etude de marché avec le logiciel Airdna version payante" at bounding box center [386, 671] width 169 height 18
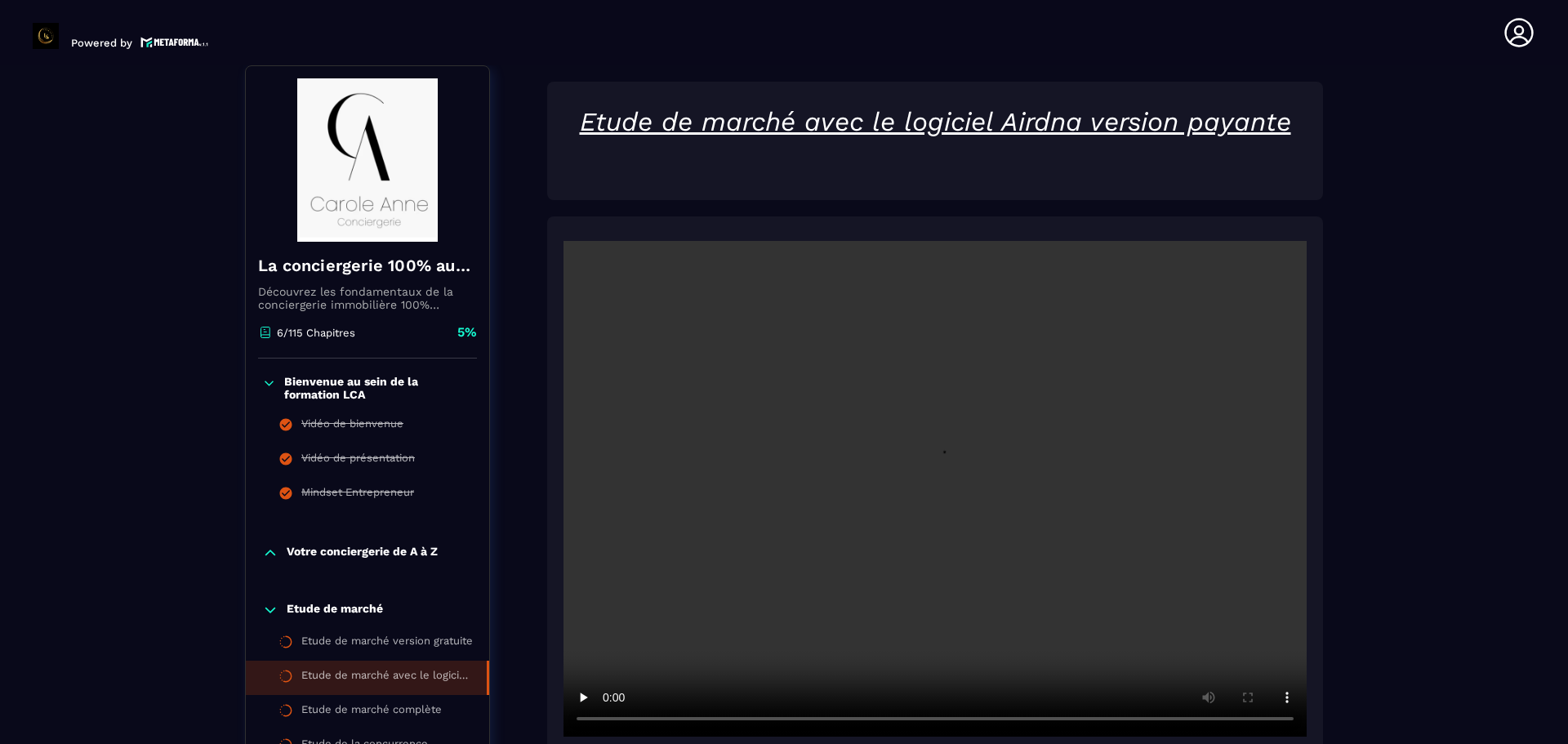
scroll to position [6, 0]
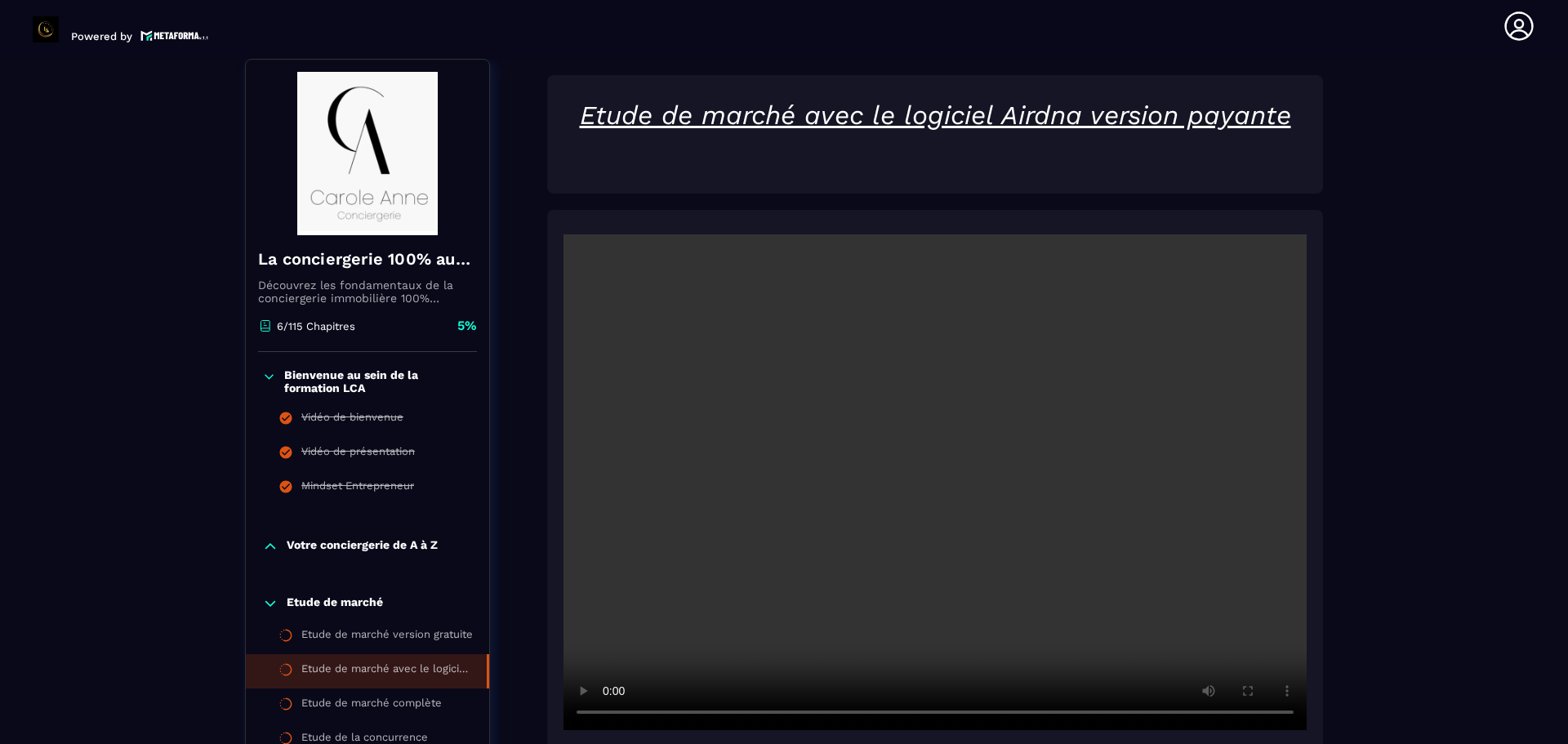
click at [357, 367] on div "Bienvenue au sein de la formation LCA Vidéo de bienvenue Vidéo de présentation …" at bounding box center [368, 437] width 243 height 170
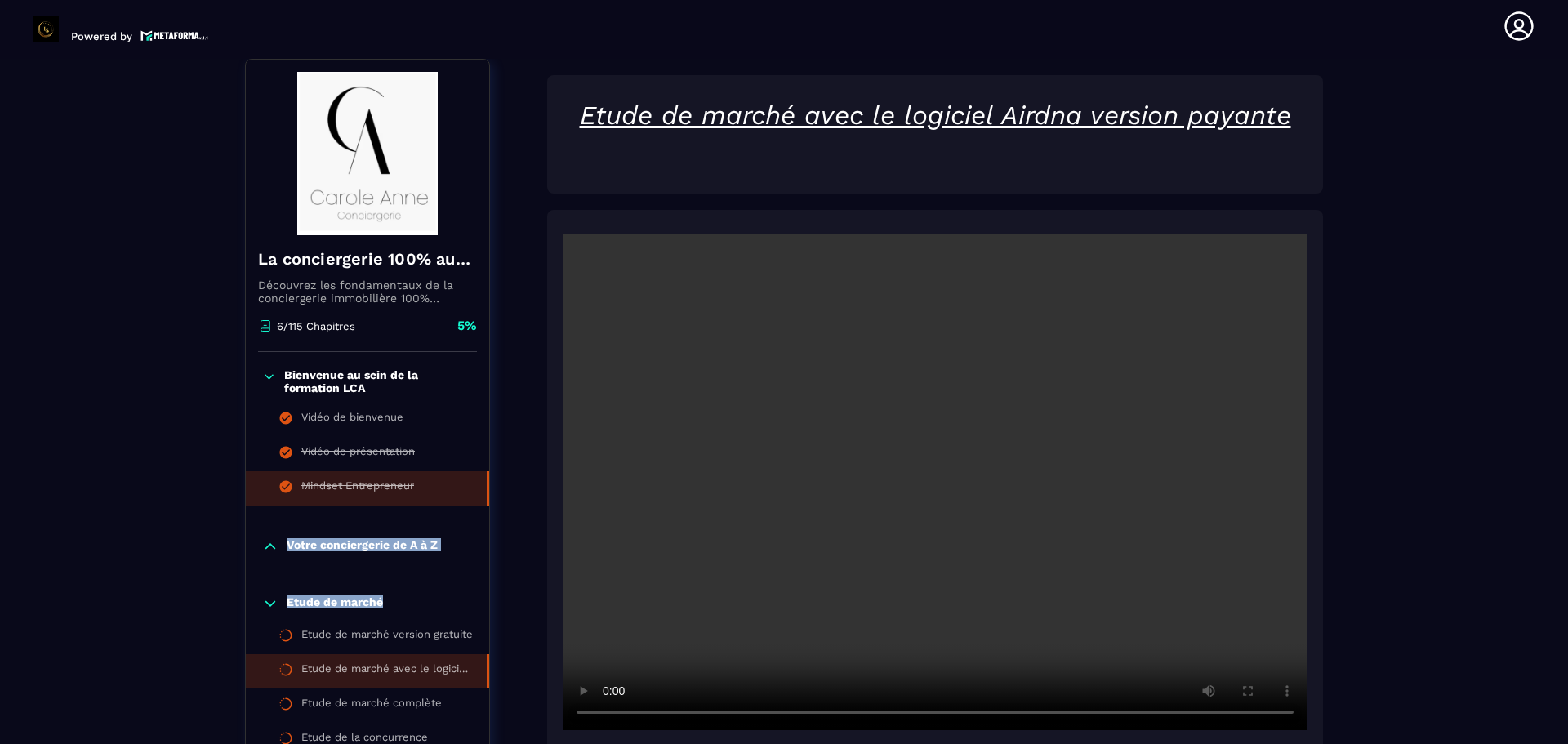
drag, startPoint x: 412, startPoint y: 597, endPoint x: 417, endPoint y: 473, distance: 124.1
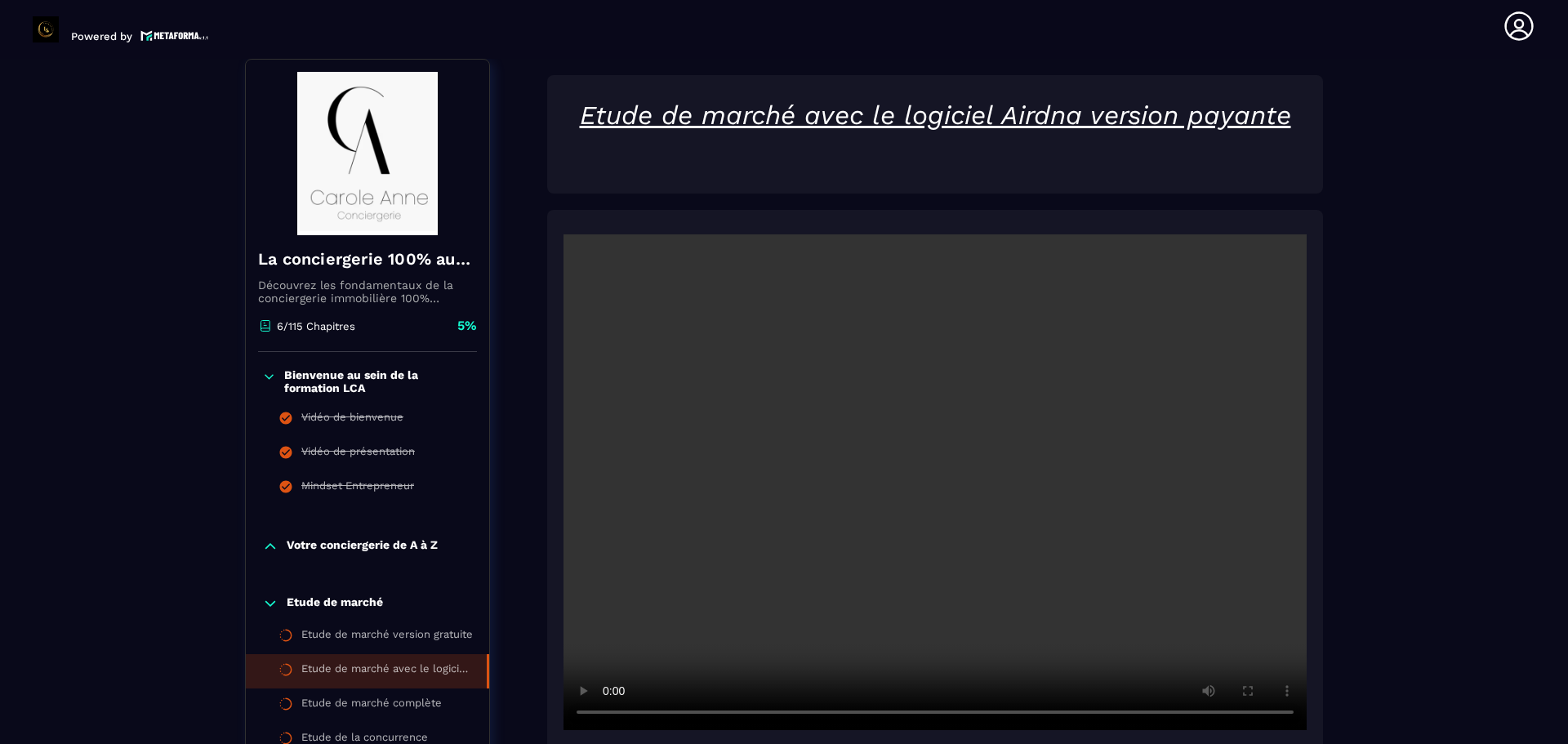
click at [265, 372] on icon at bounding box center [269, 377] width 14 height 16
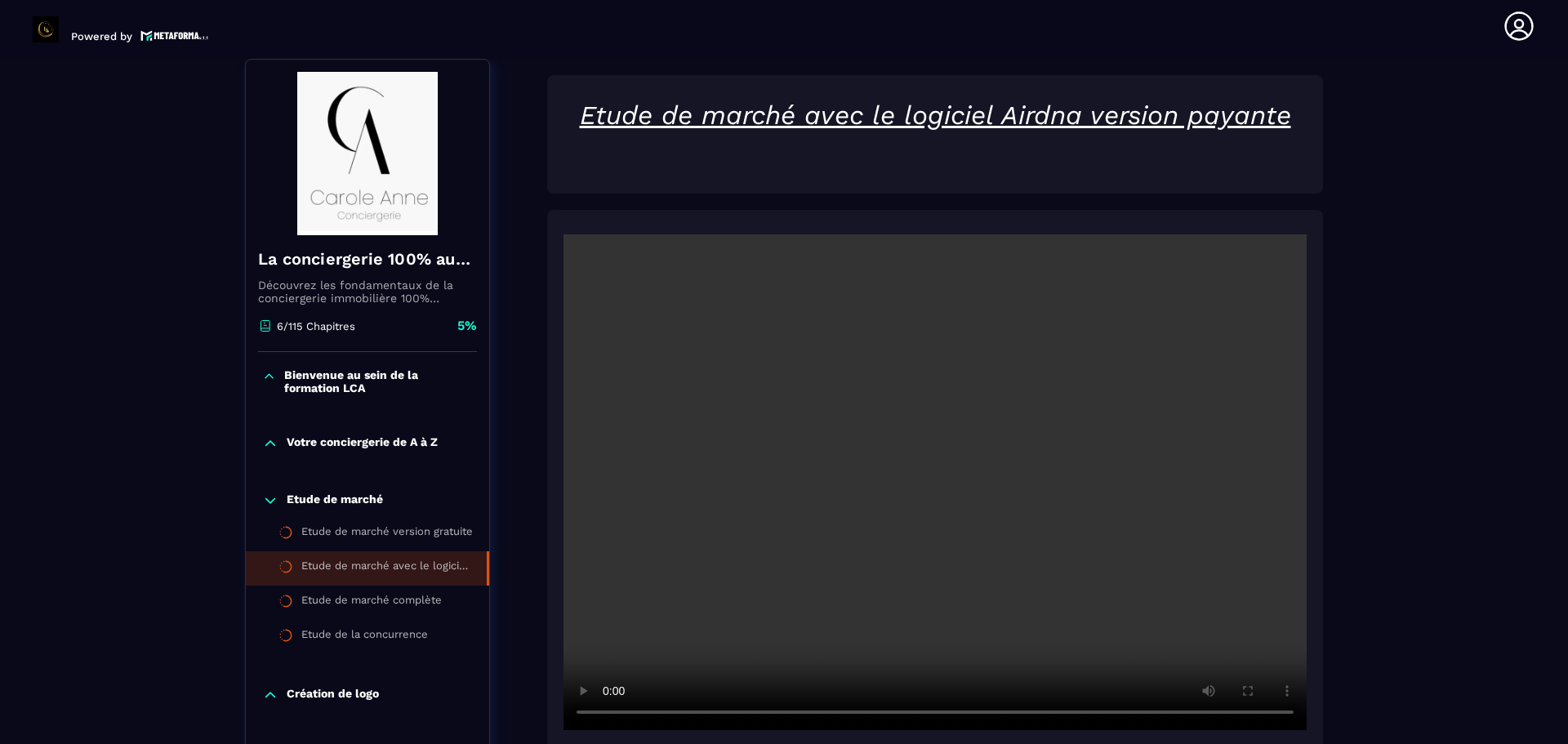
click at [269, 449] on icon at bounding box center [271, 443] width 16 height 16
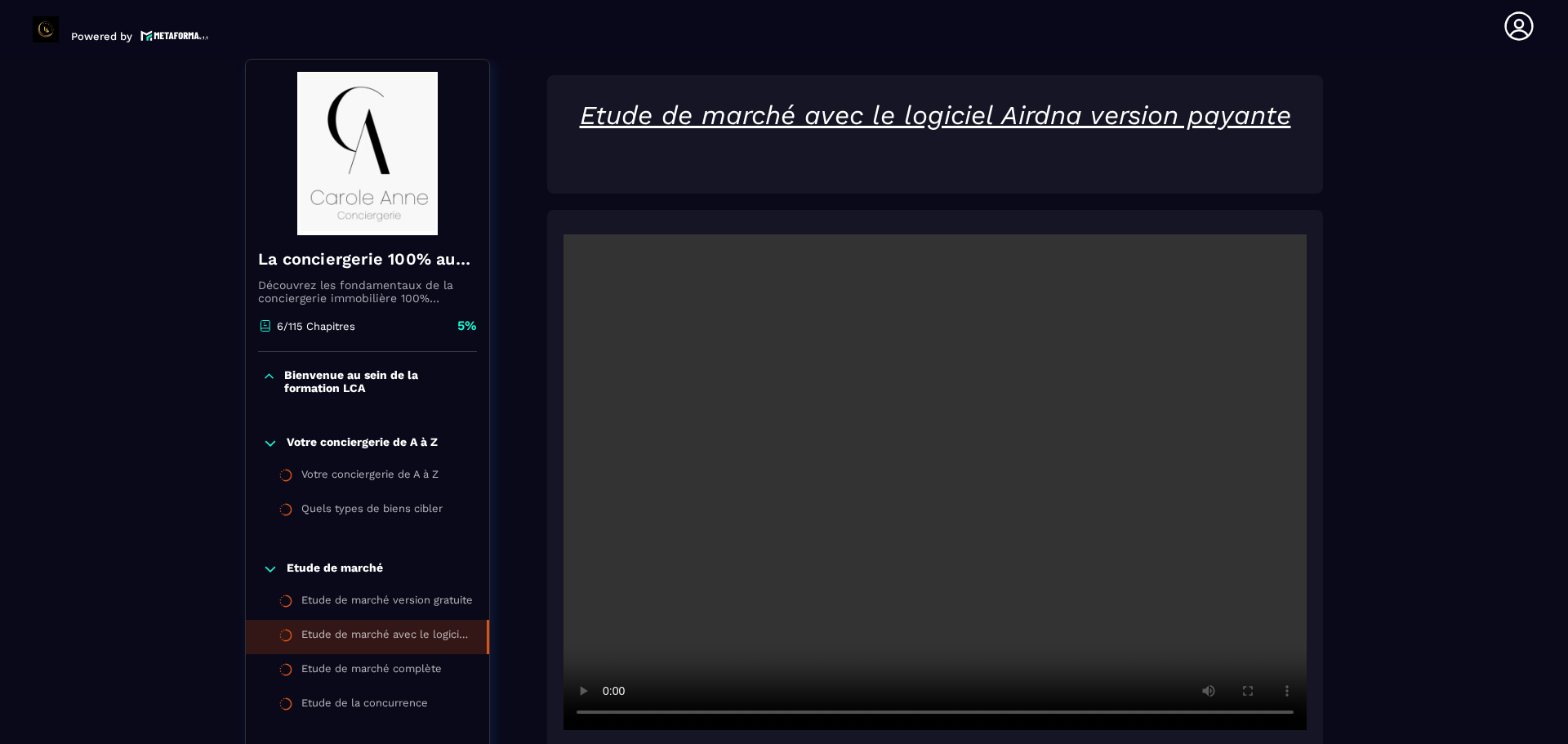
click at [270, 438] on icon at bounding box center [271, 443] width 16 height 16
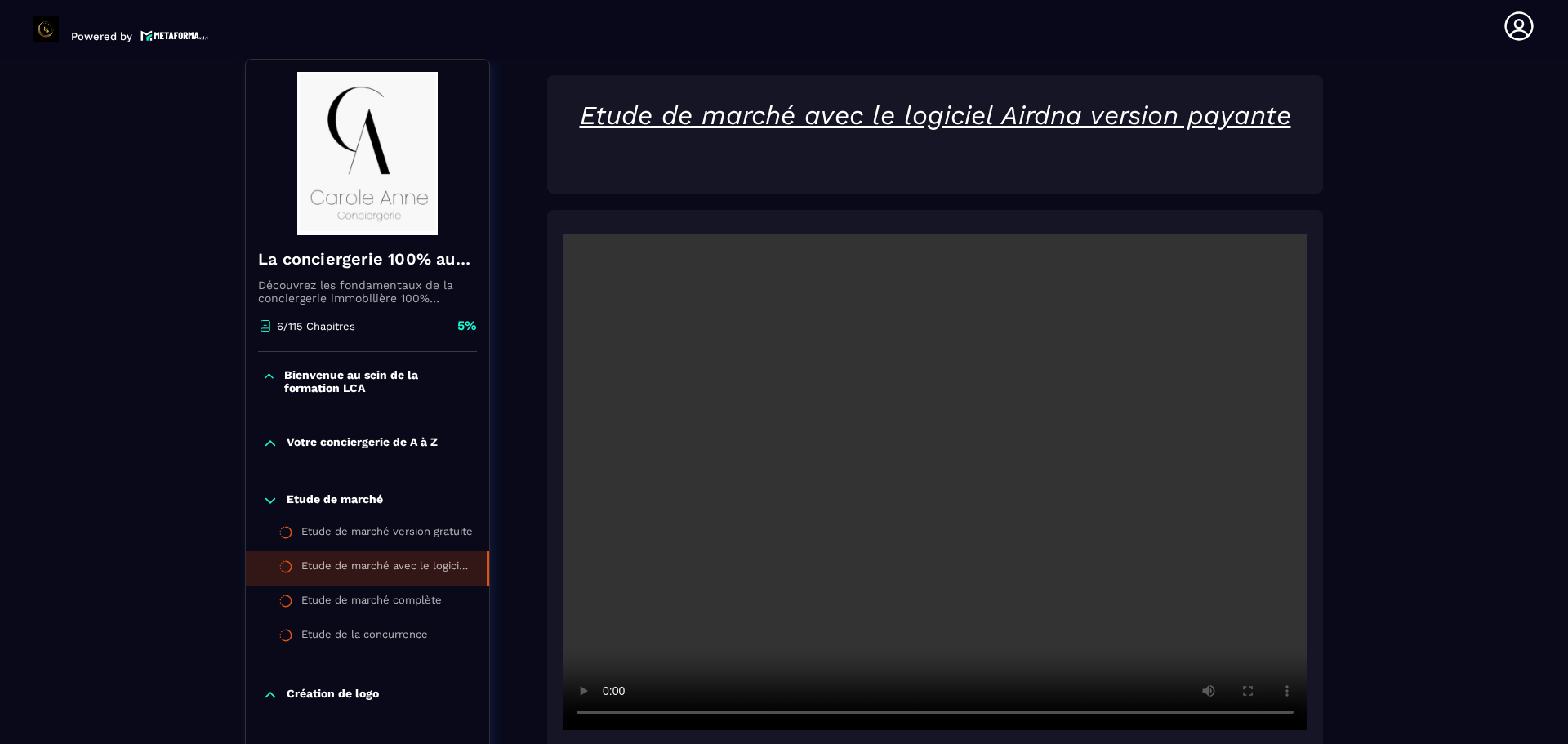
click at [270, 503] on icon at bounding box center [270, 500] width 10 height 5
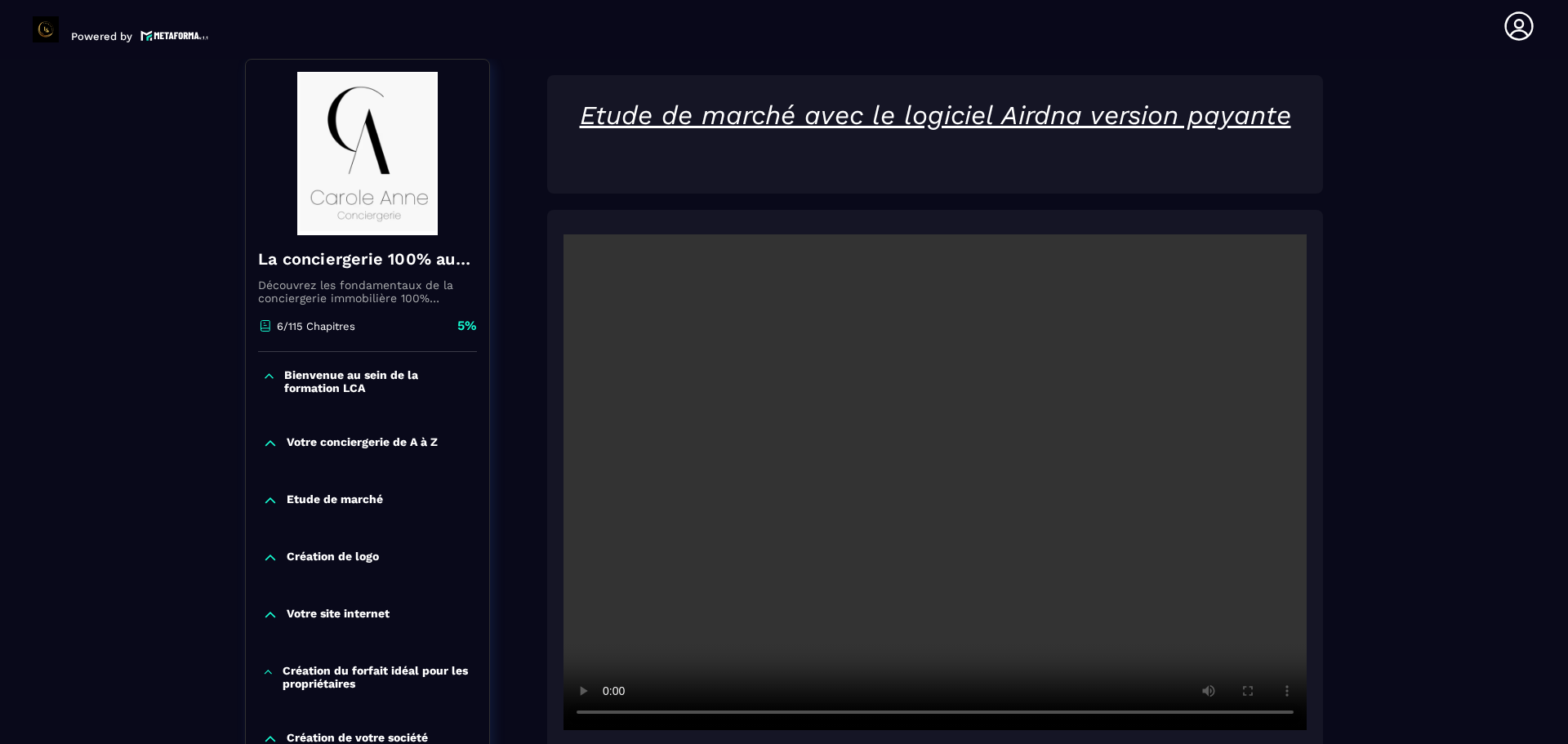
drag, startPoint x: 1563, startPoint y: 332, endPoint x: 1567, endPoint y: 378, distance: 46.2
click at [1567, 378] on section "Formations Questions Communauté Événements Formations / La conciergerie 100% au…" at bounding box center [784, 402] width 1568 height 685
drag, startPoint x: 1557, startPoint y: 368, endPoint x: 1567, endPoint y: 436, distance: 68.7
click at [1567, 436] on section "Formations Questions Communauté Événements Formations / La conciergerie 100% au…" at bounding box center [784, 402] width 1568 height 685
drag, startPoint x: 1543, startPoint y: 508, endPoint x: 1349, endPoint y: 436, distance: 206.9
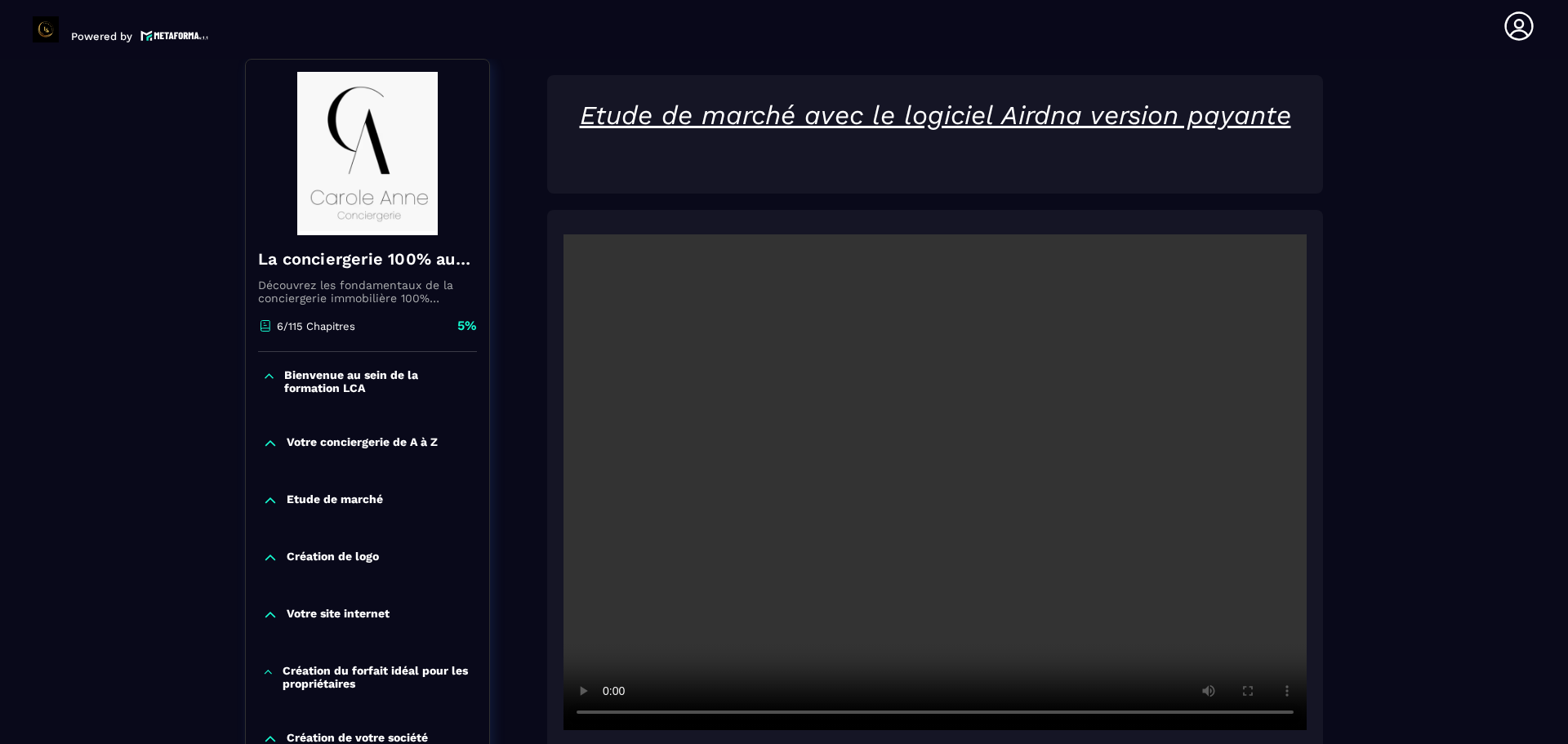
click at [1349, 436] on section "Formations Questions Communauté Événements Formations / La conciergerie 100% au…" at bounding box center [784, 402] width 1568 height 685
